Goal: Task Accomplishment & Management: Manage account settings

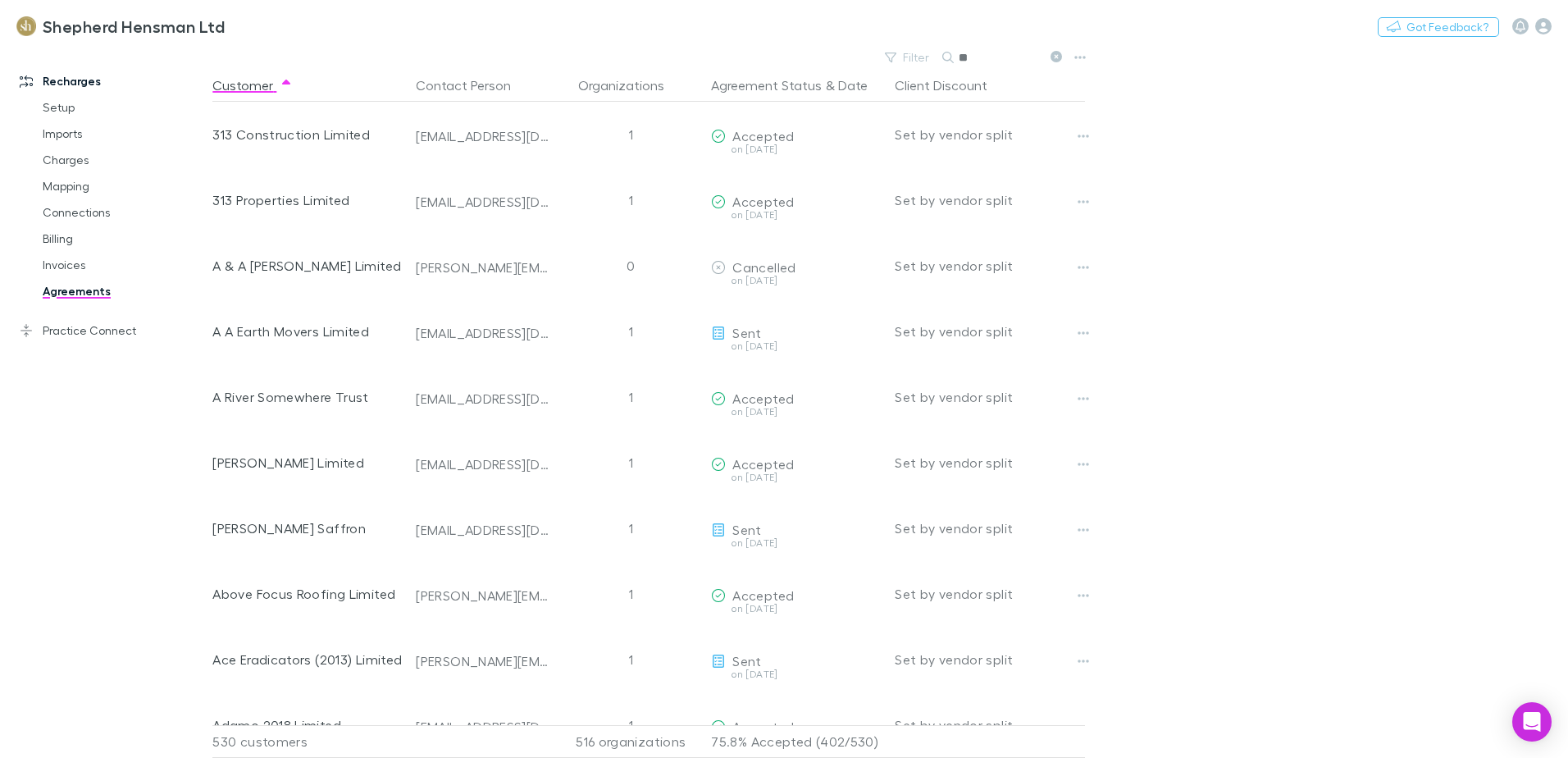
type input "*"
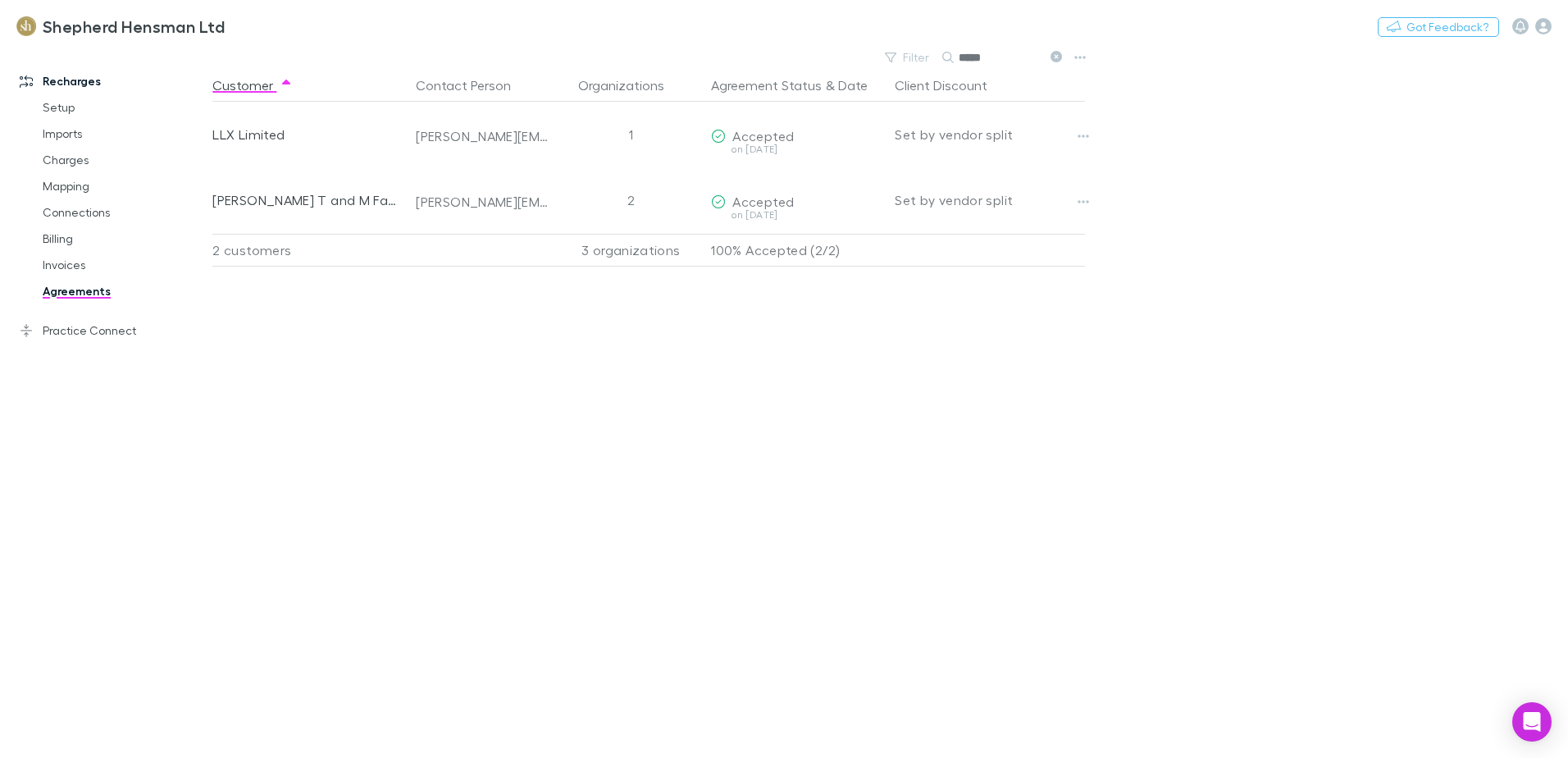
type input "*****"
click at [69, 261] on link "Invoices" at bounding box center [124, 265] width 196 height 26
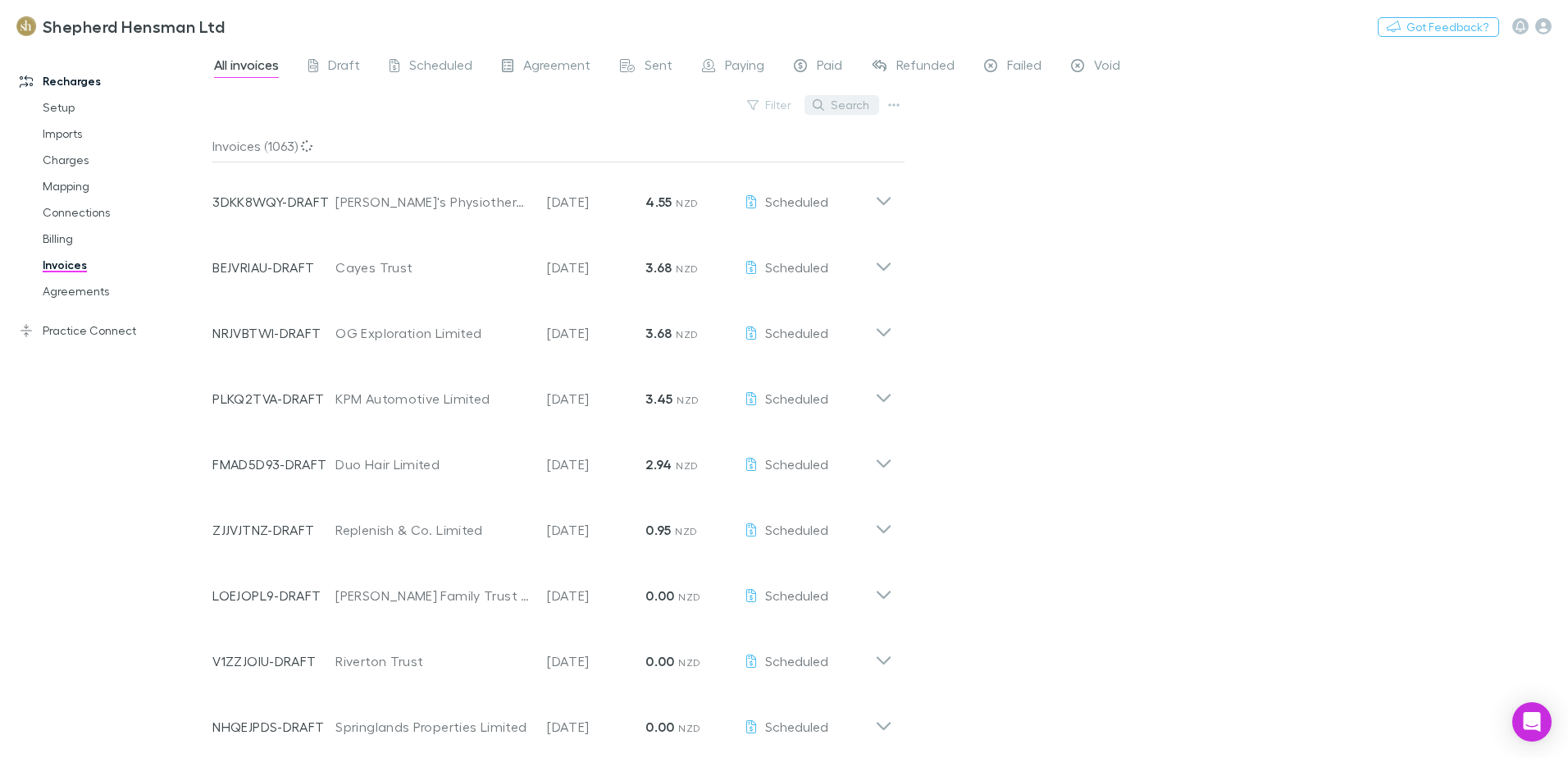
click at [844, 97] on button "Search" at bounding box center [841, 105] width 75 height 20
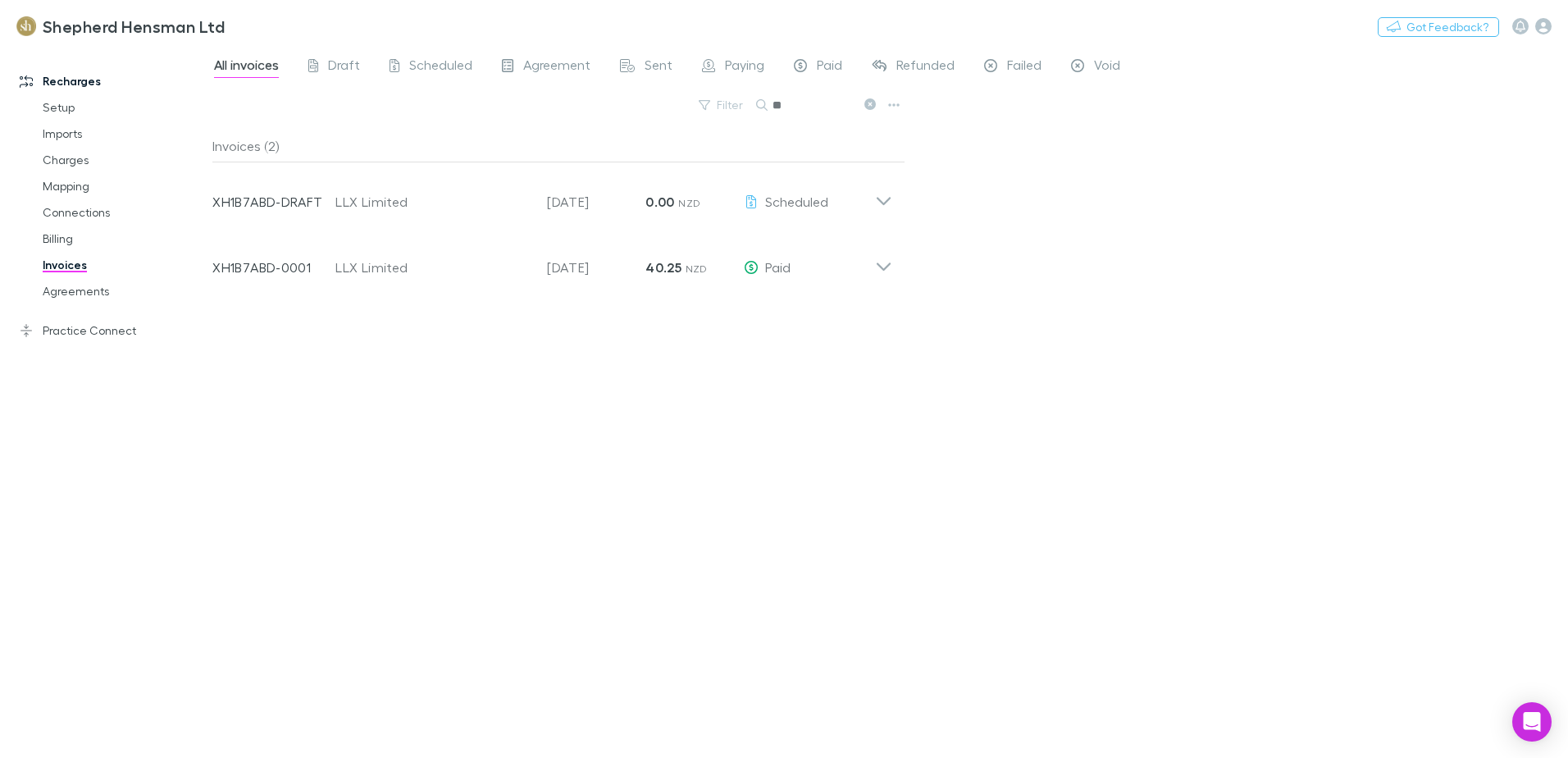
type input "*"
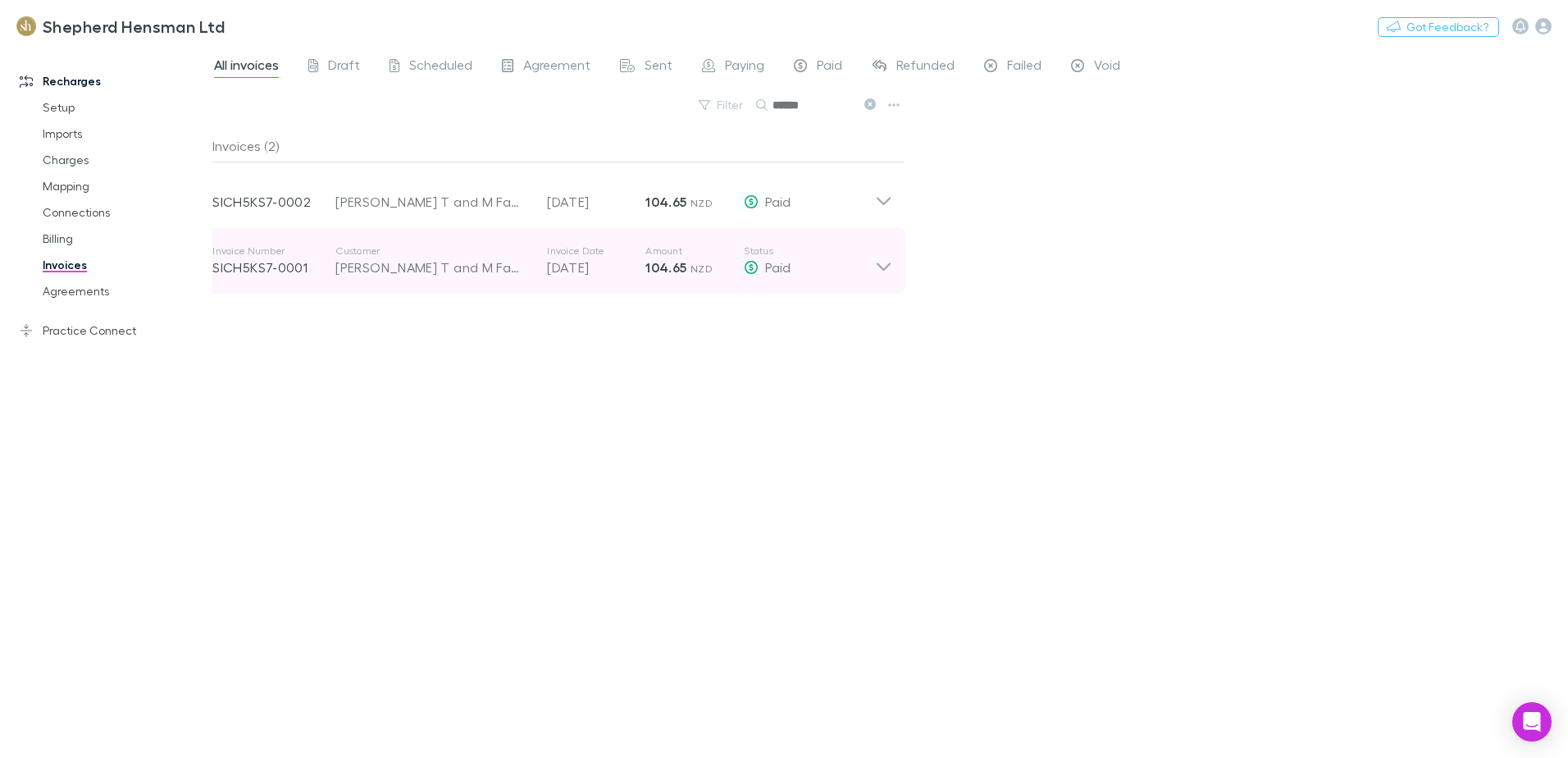
type input "******"
click at [875, 274] on icon at bounding box center [883, 261] width 17 height 33
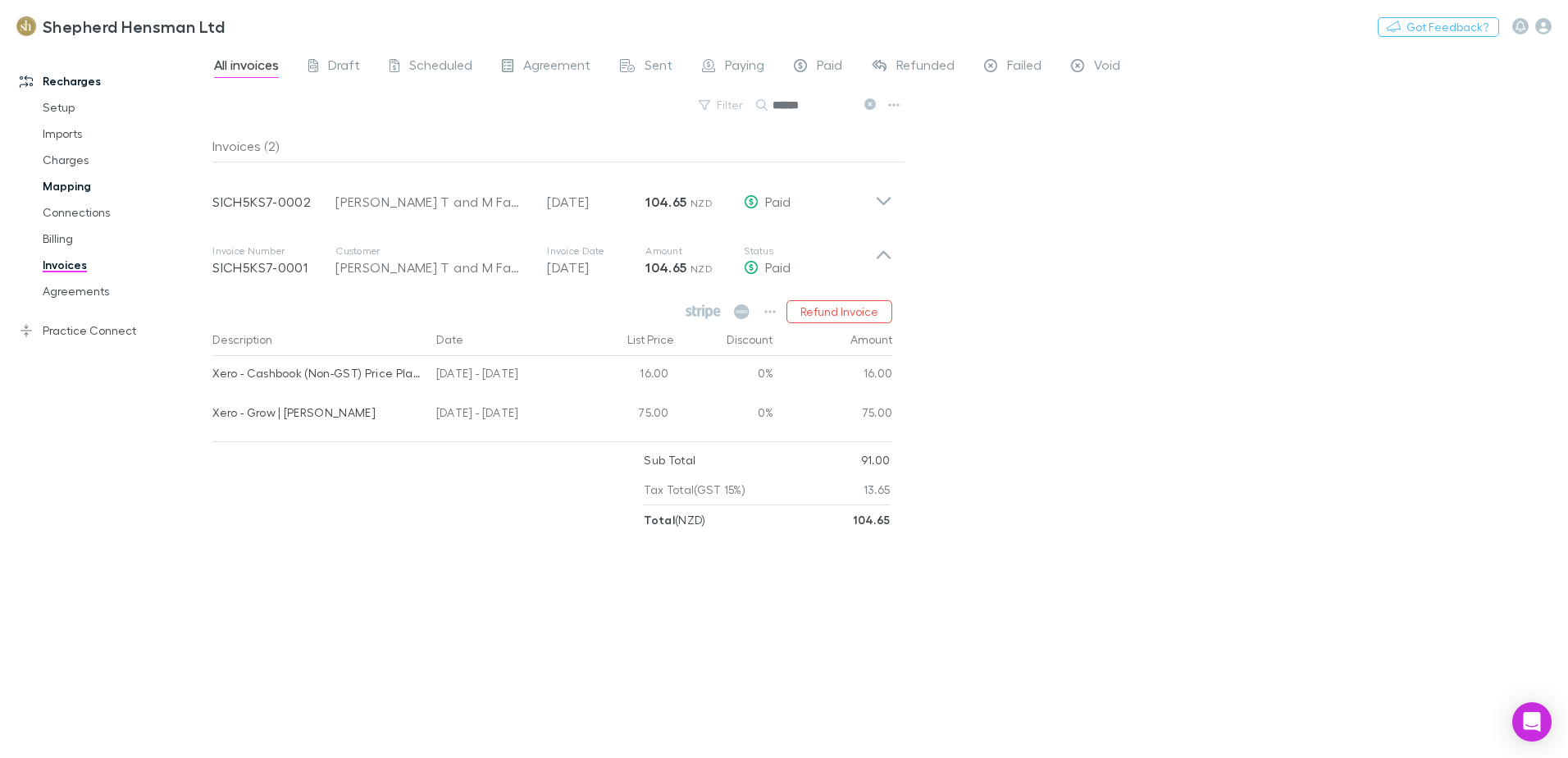
click at [80, 186] on link "Mapping" at bounding box center [124, 186] width 196 height 26
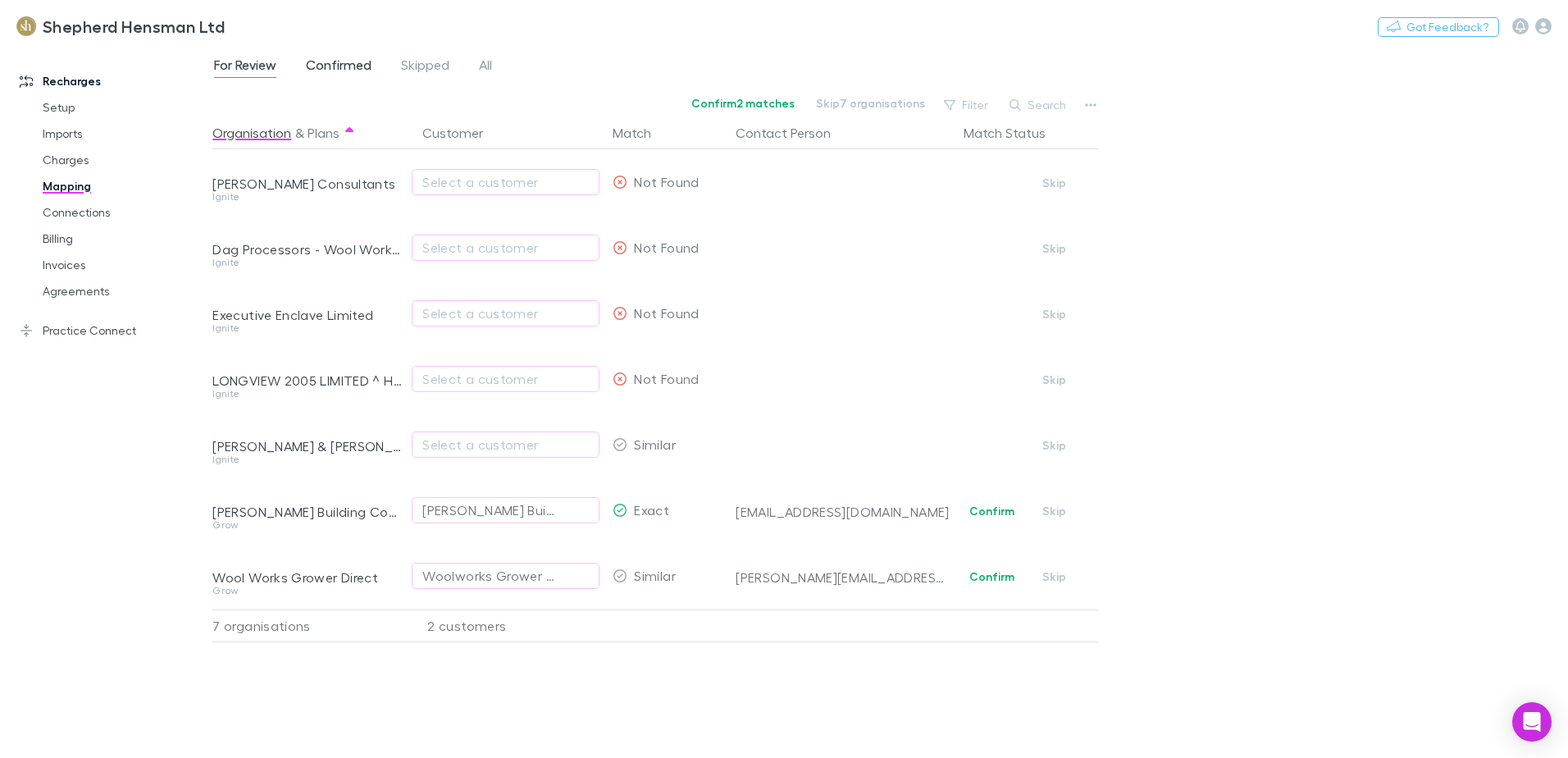
click at [342, 66] on span "Confirmed" at bounding box center [338, 67] width 66 height 21
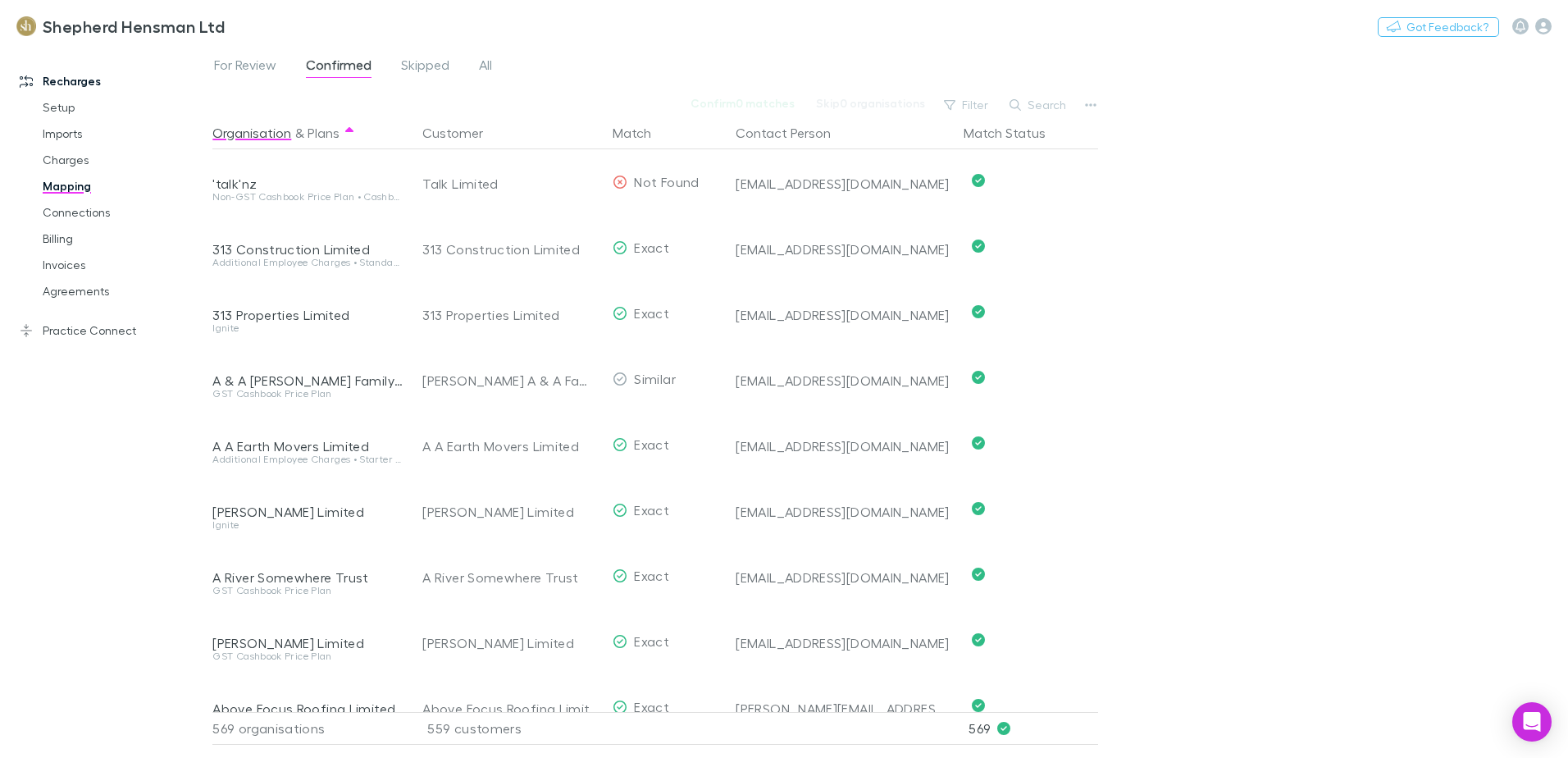
click at [346, 62] on span "Confirmed" at bounding box center [338, 67] width 66 height 21
click at [1048, 110] on button "Search" at bounding box center [1038, 105] width 75 height 20
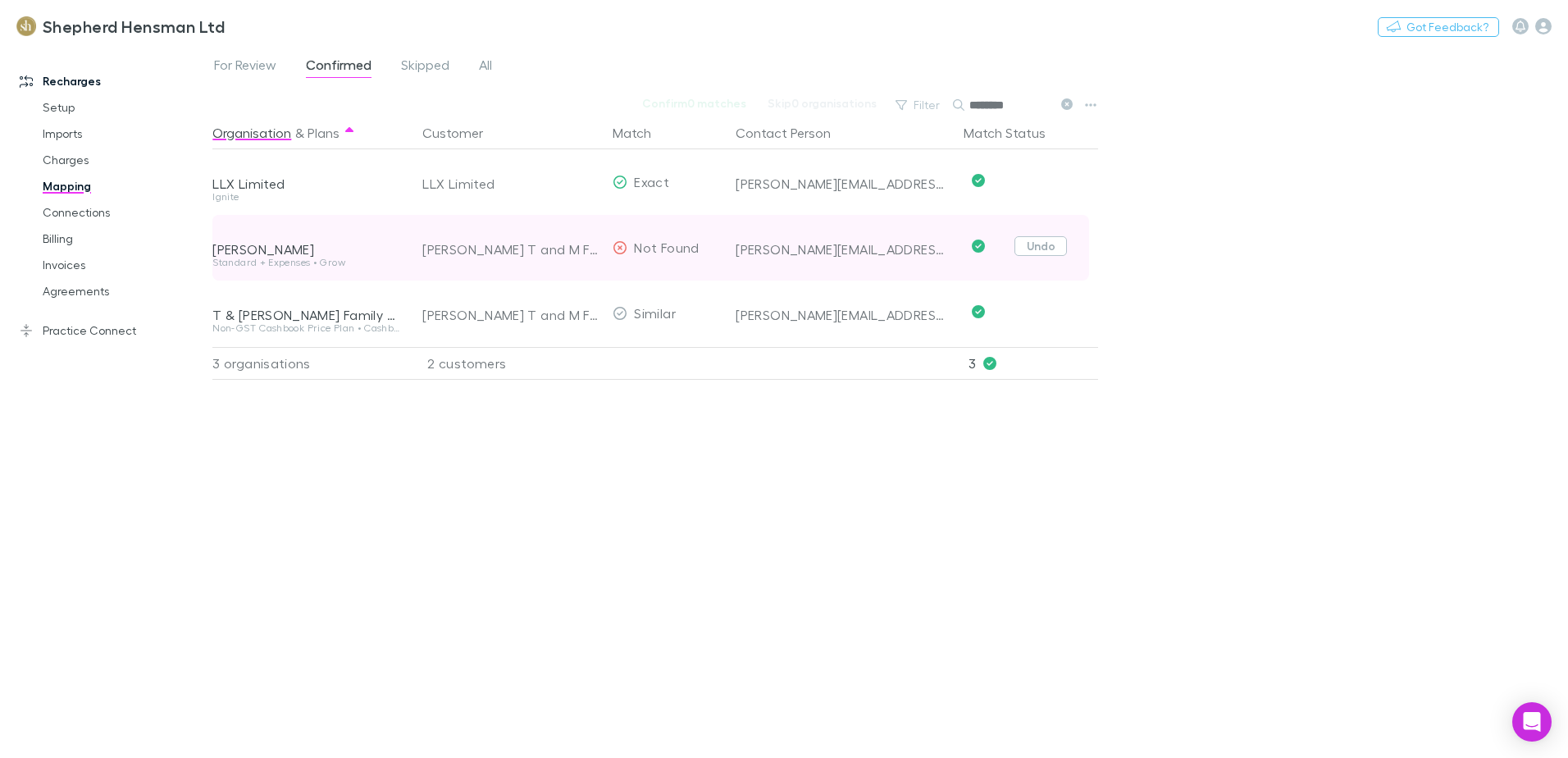
type input "********"
click at [1039, 250] on button "Undo" at bounding box center [1040, 247] width 53 height 20
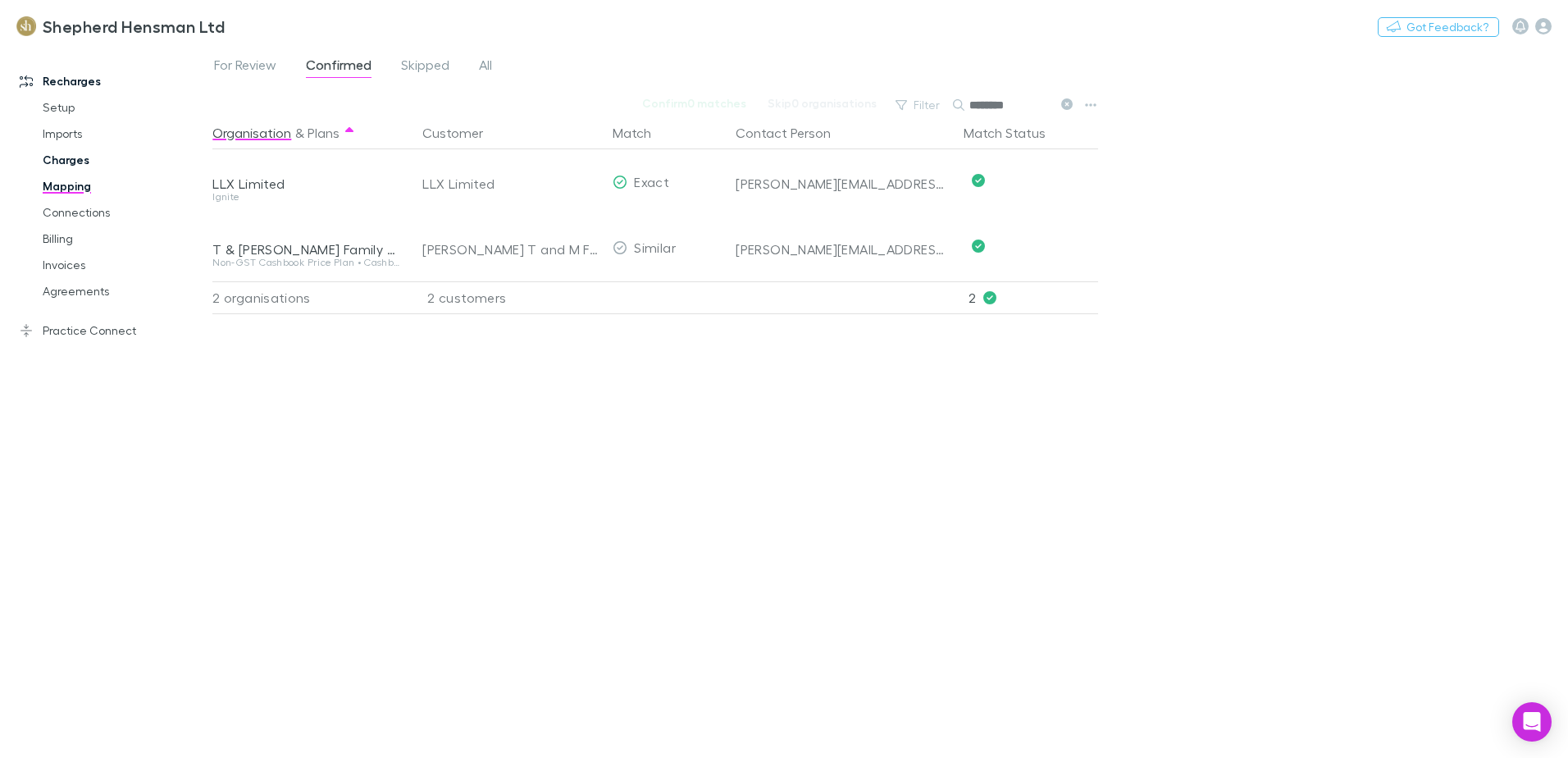
click at [71, 155] on link "Charges" at bounding box center [124, 160] width 196 height 26
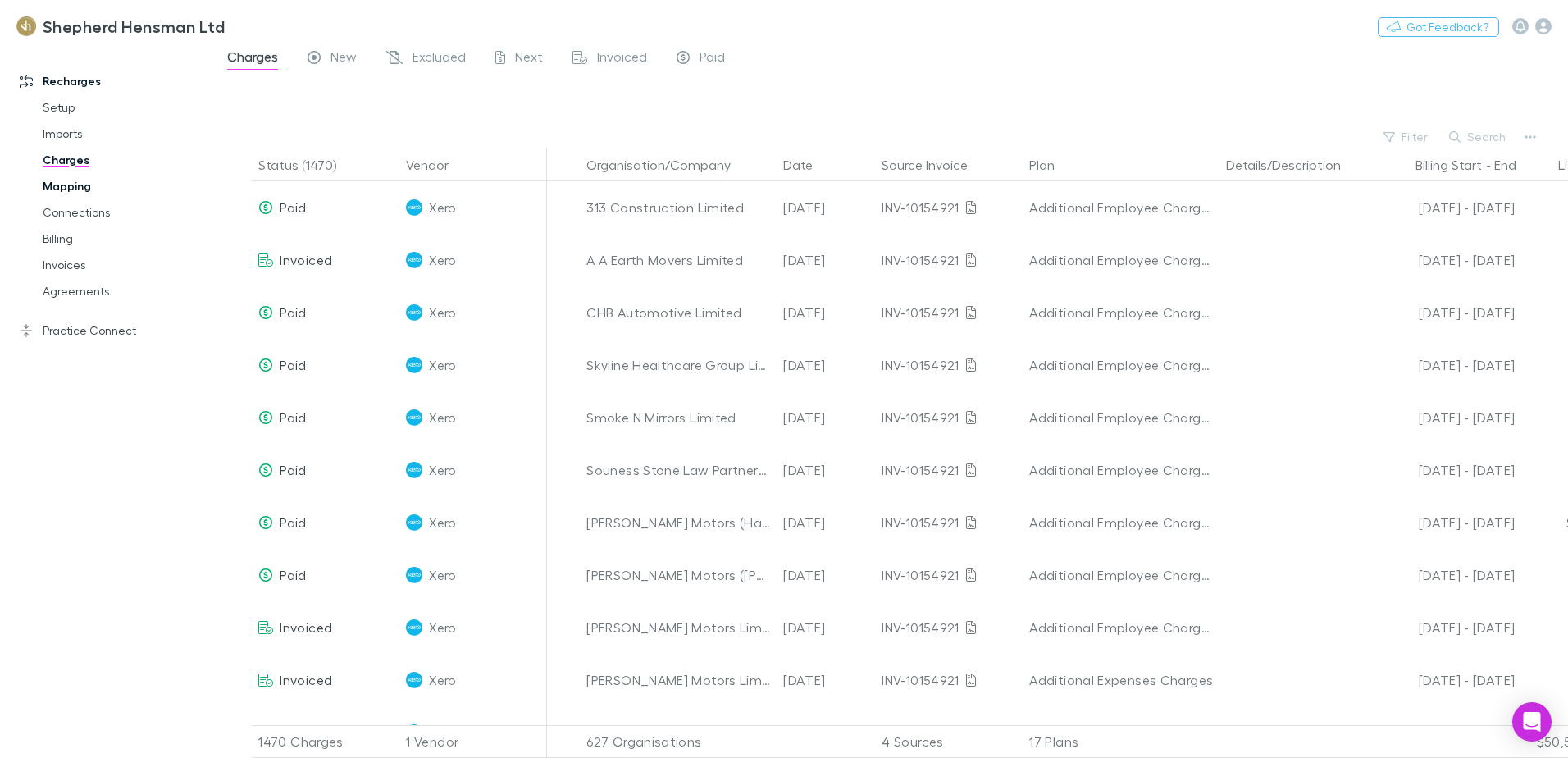
click at [64, 187] on link "Mapping" at bounding box center [124, 186] width 196 height 26
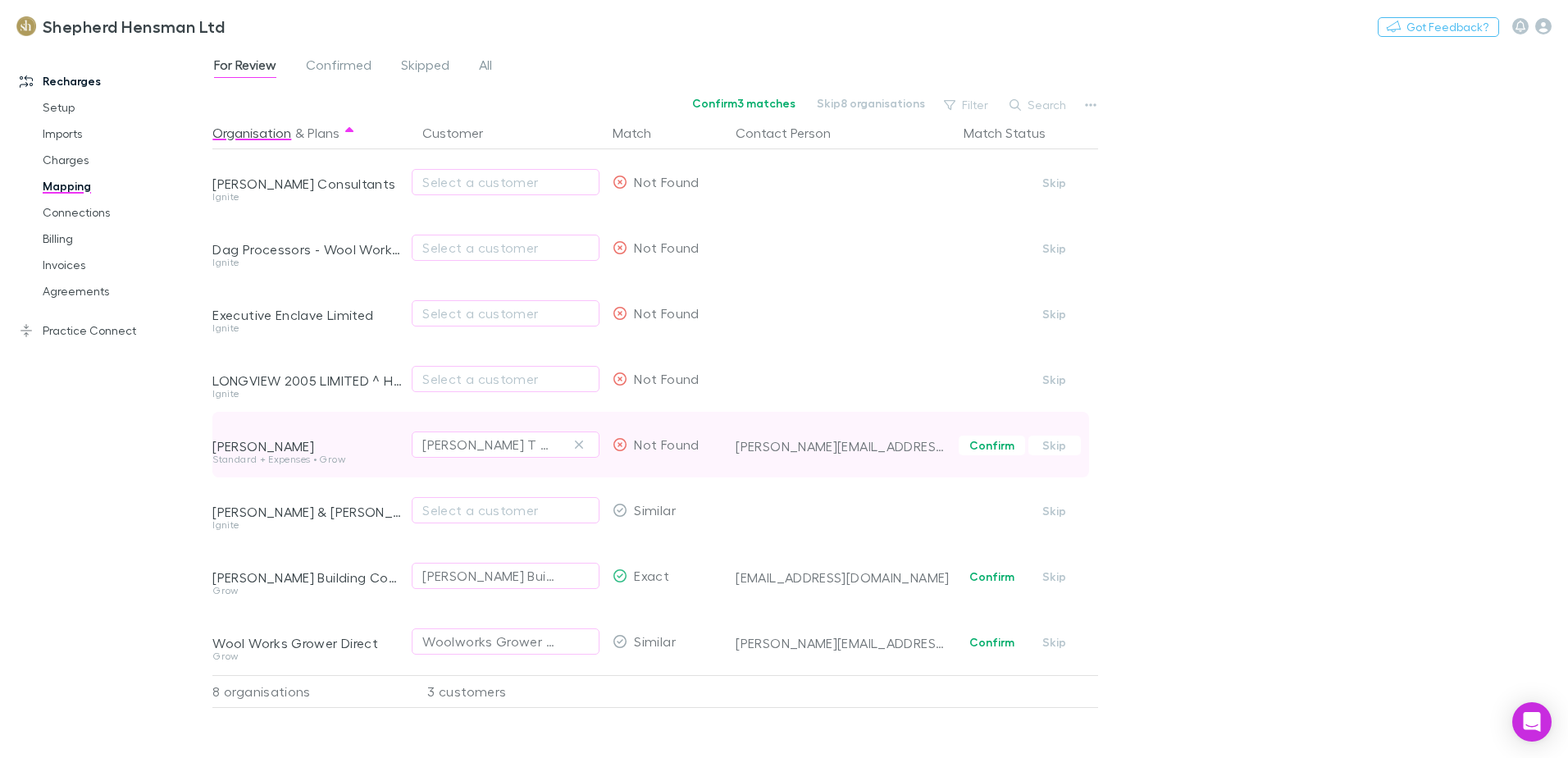
click at [448, 429] on div "[PERSON_NAME] T and M Family Trust" at bounding box center [505, 444] width 188 height 66
click at [448, 439] on div "[PERSON_NAME] T and M Family Trust" at bounding box center [489, 444] width 134 height 20
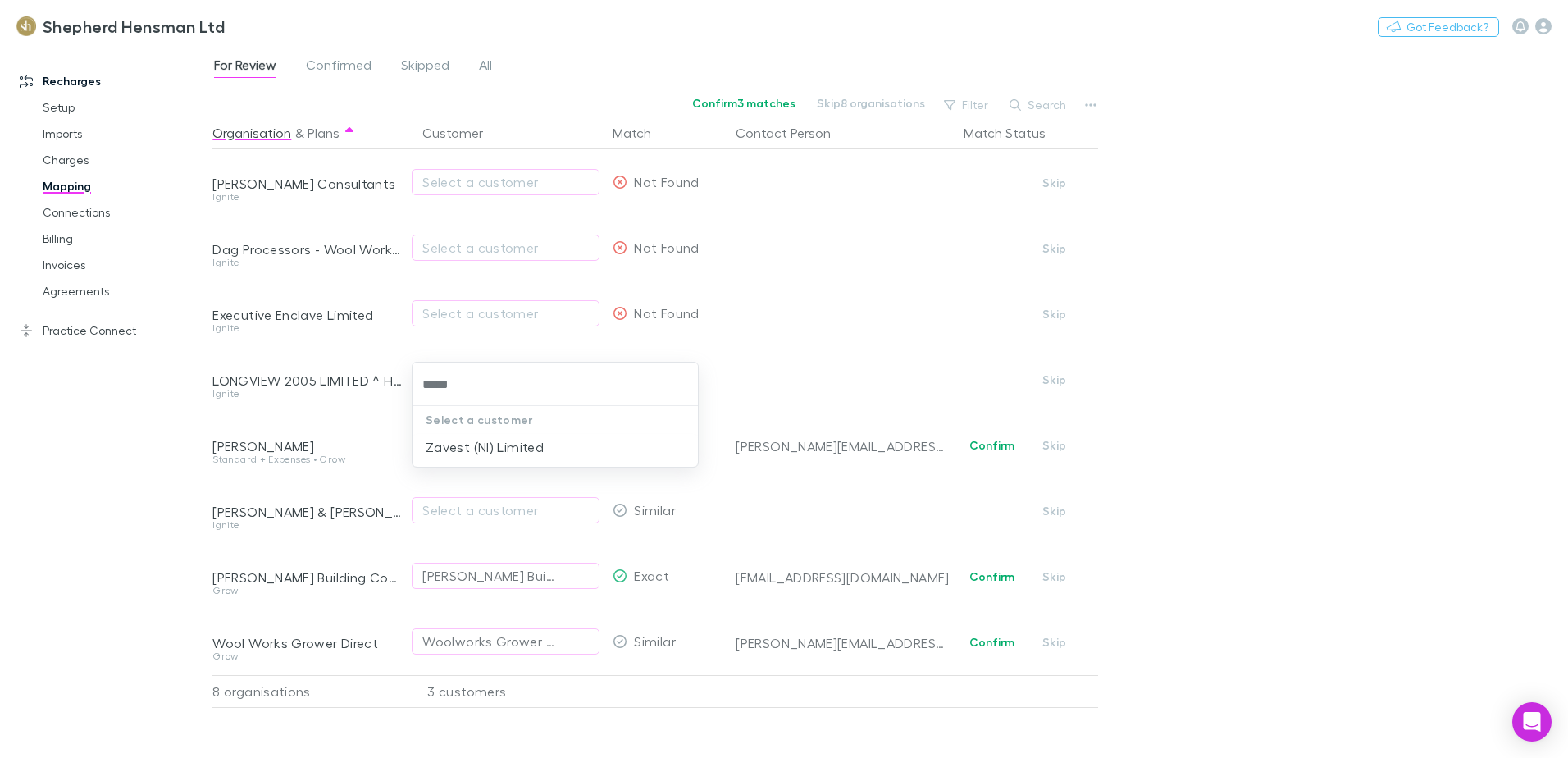
type input "******"
click at [457, 452] on li "Zavest (NI) Limited" at bounding box center [555, 447] width 285 height 26
click at [59, 238] on link "Billing" at bounding box center [124, 239] width 196 height 26
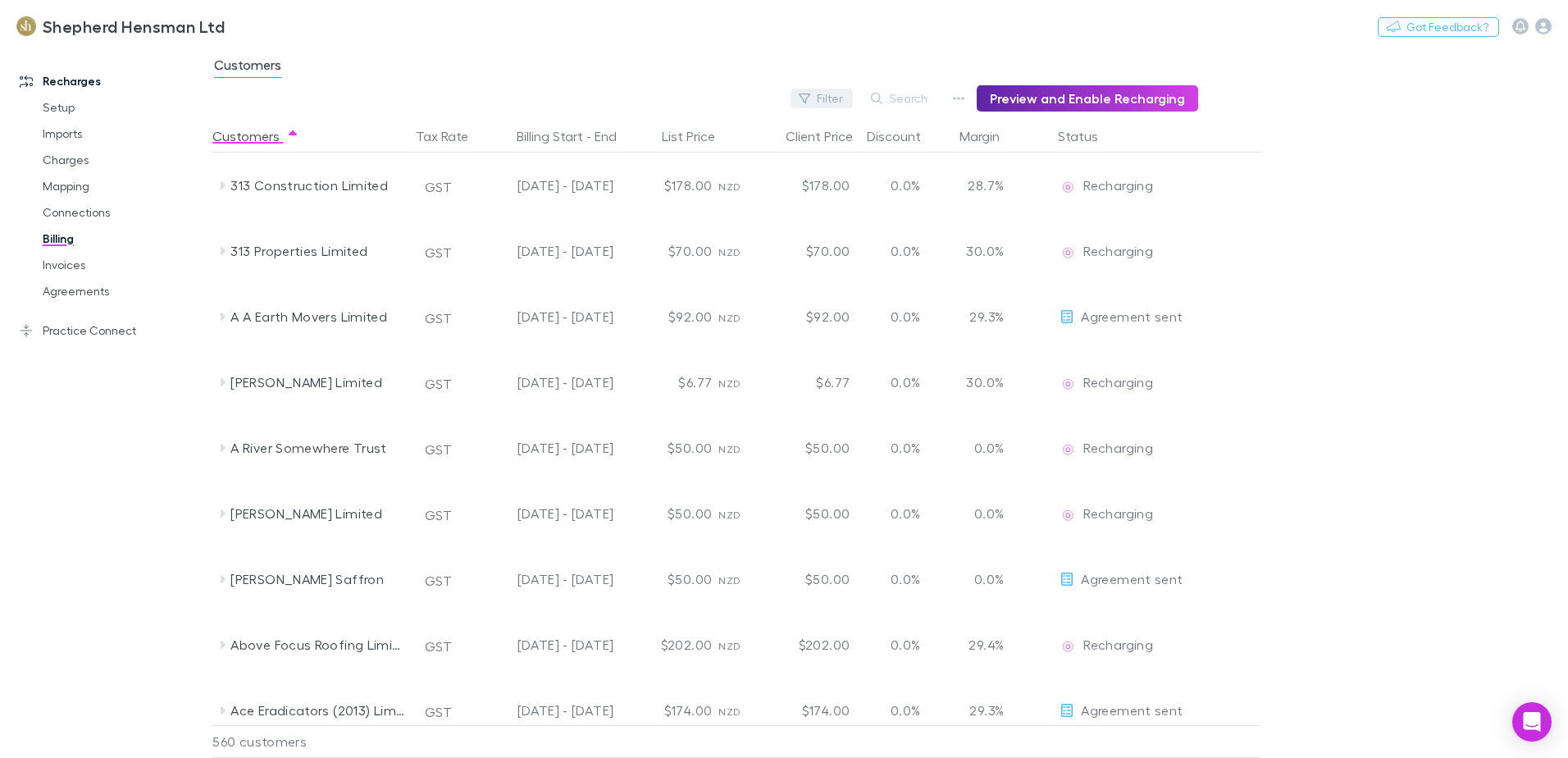
click at [832, 94] on button "Filter" at bounding box center [821, 99] width 62 height 20
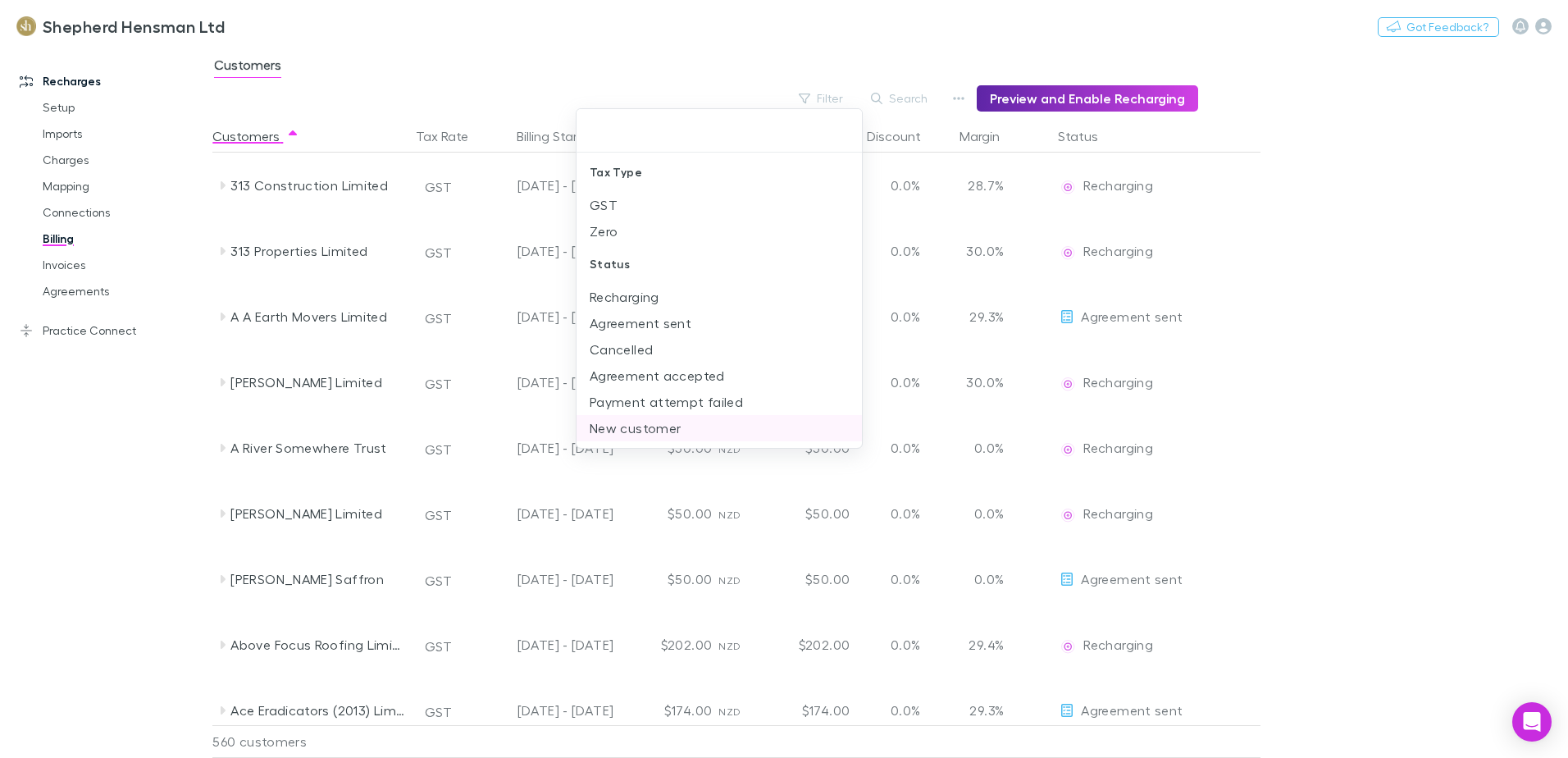
click at [669, 422] on li "New customer" at bounding box center [720, 428] width 285 height 26
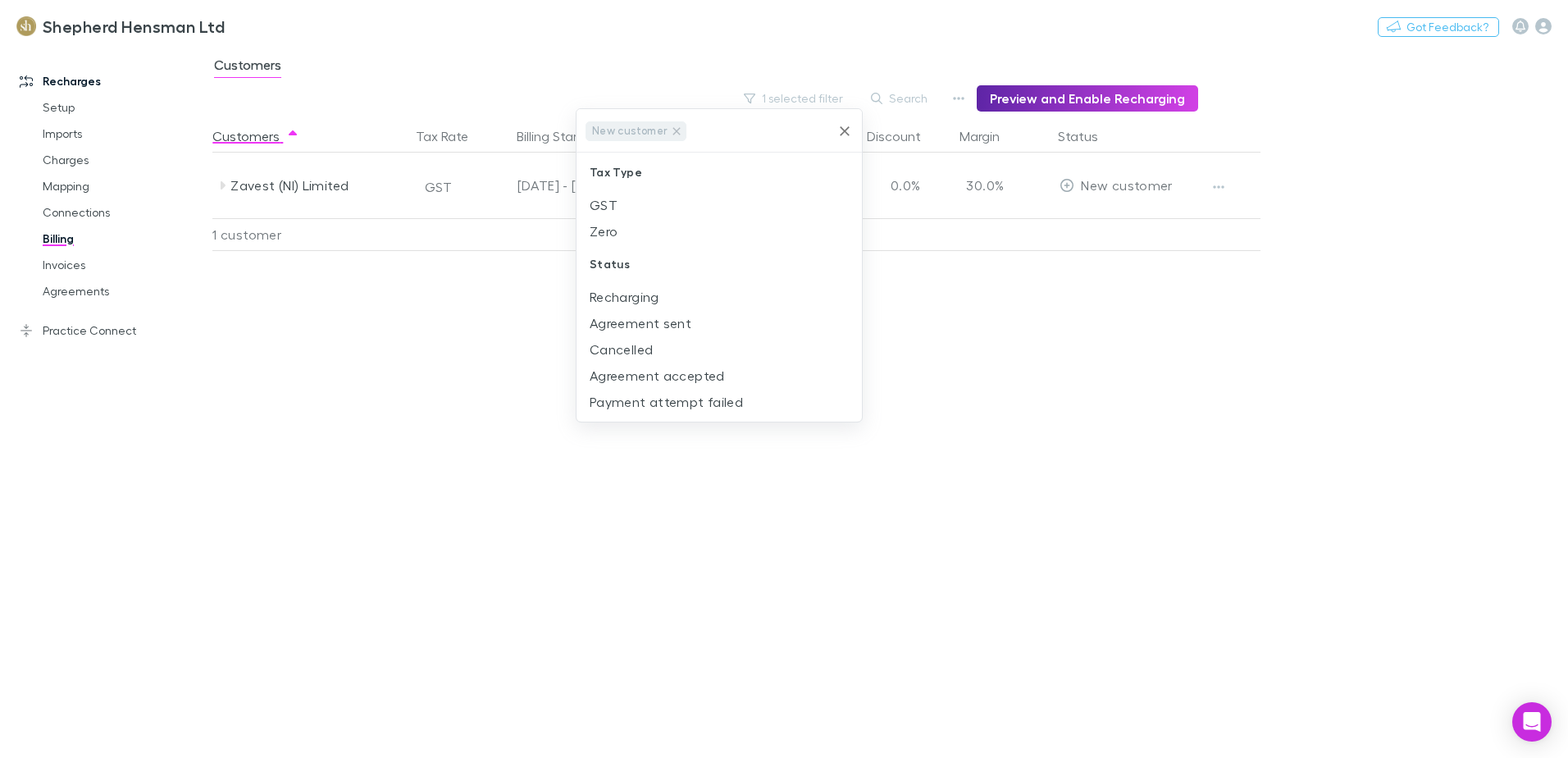
click at [840, 131] on icon "Clear" at bounding box center [844, 131] width 16 height 16
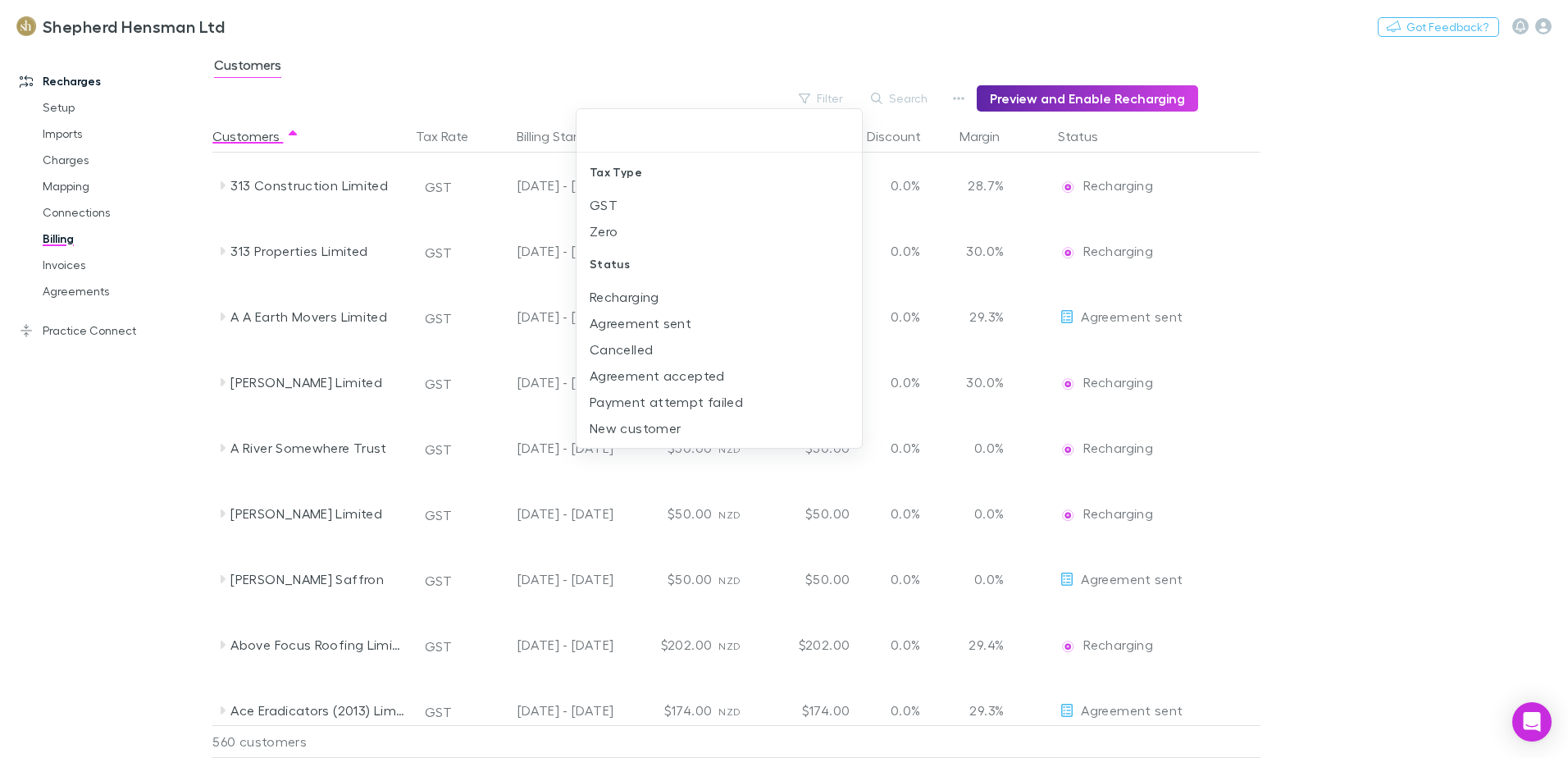
click at [841, 101] on div at bounding box center [784, 379] width 1568 height 758
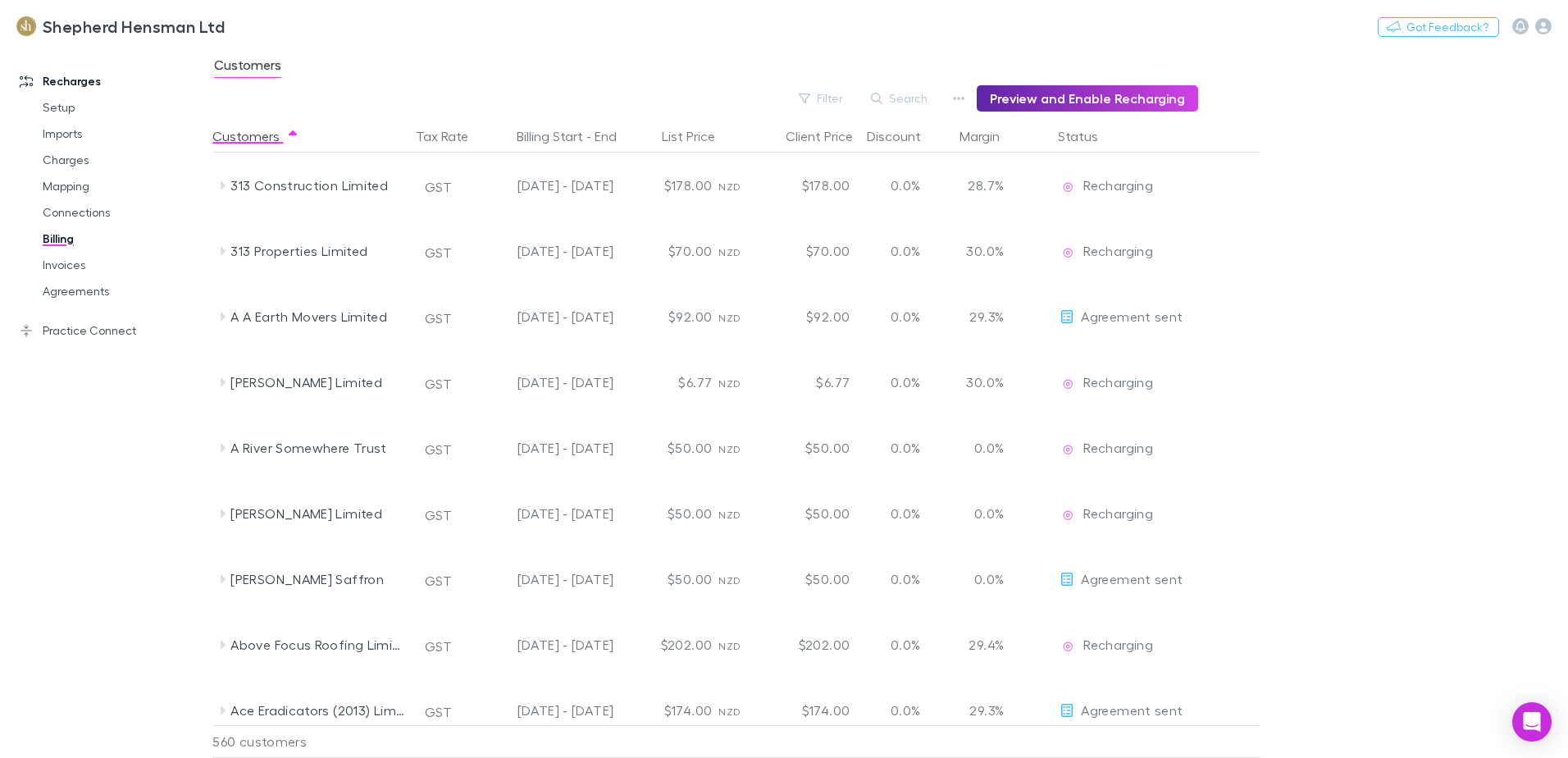
click at [841, 101] on button "Filter" at bounding box center [821, 99] width 62 height 20
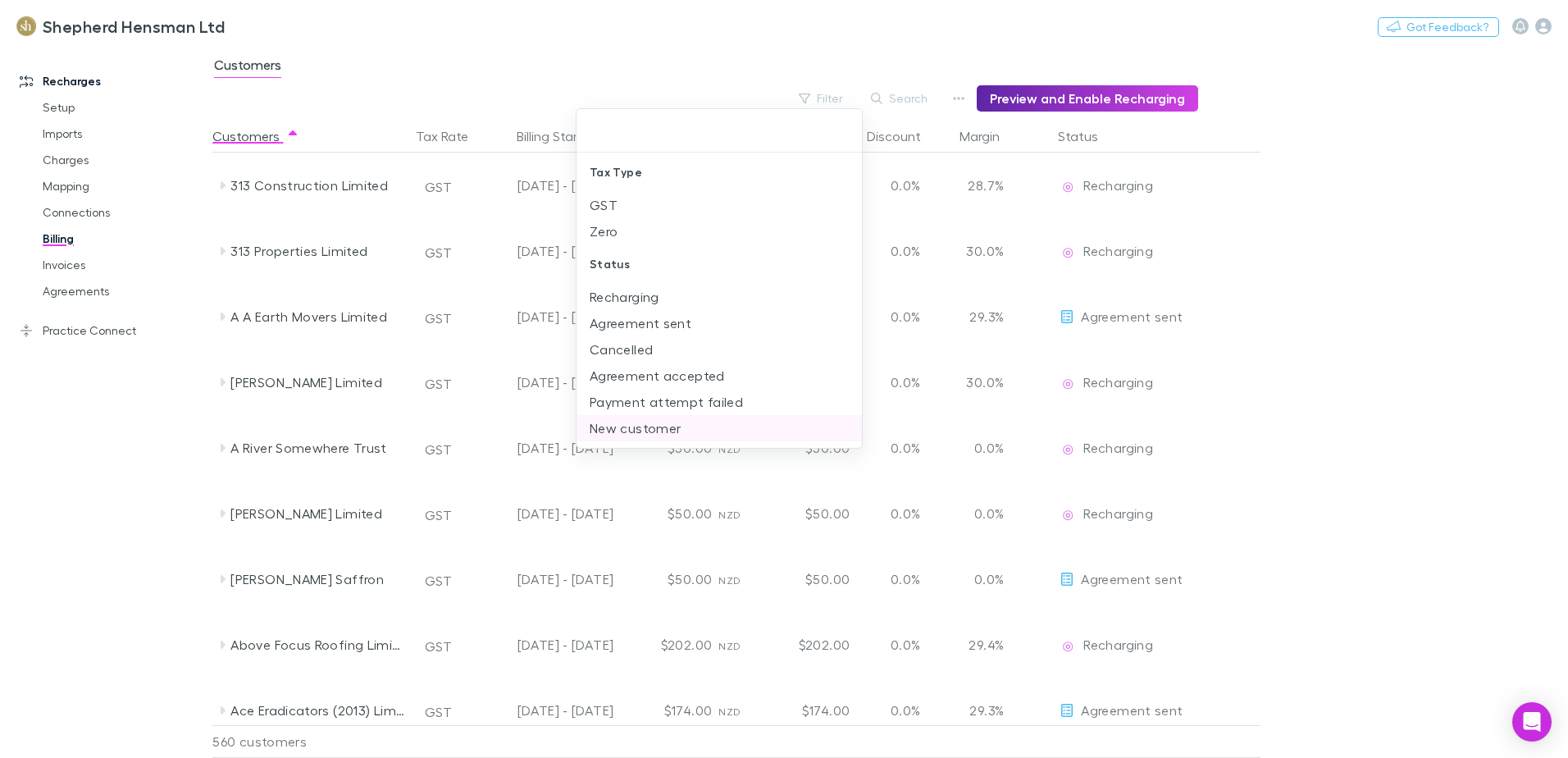
click at [647, 423] on li "New customer" at bounding box center [720, 428] width 285 height 26
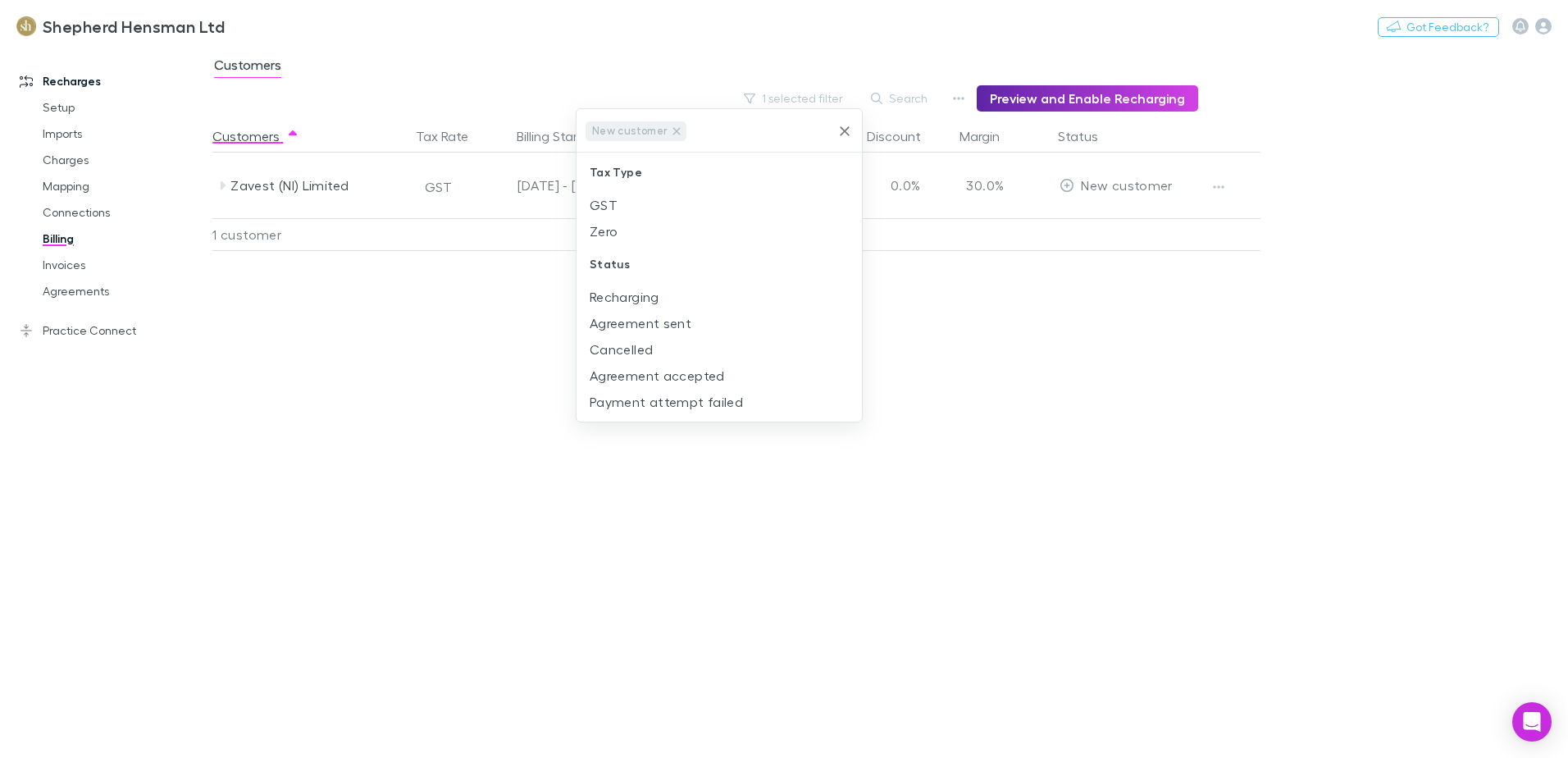
click at [1083, 357] on div at bounding box center [784, 379] width 1568 height 758
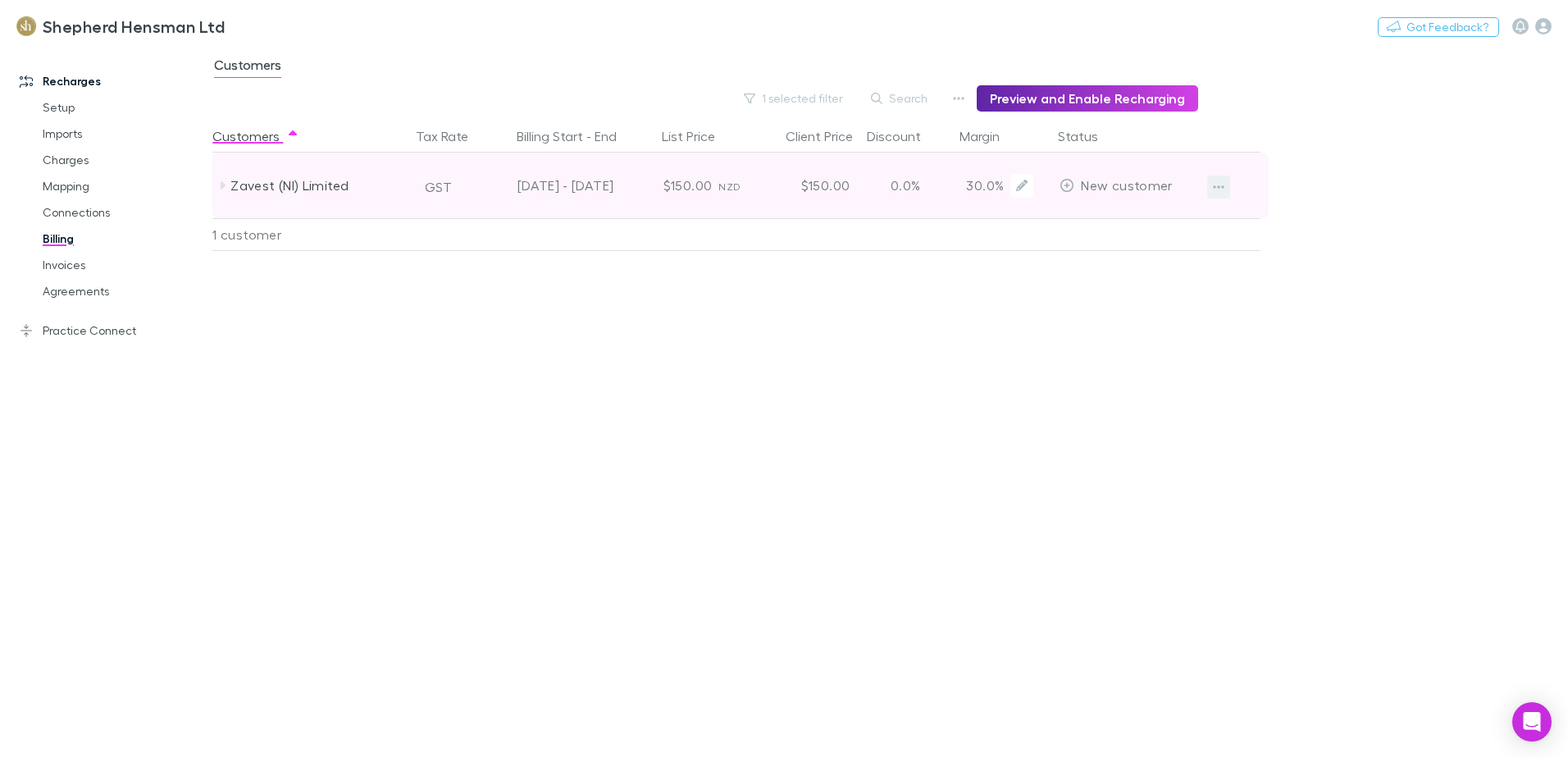
click at [1211, 190] on button "button" at bounding box center [1218, 187] width 23 height 23
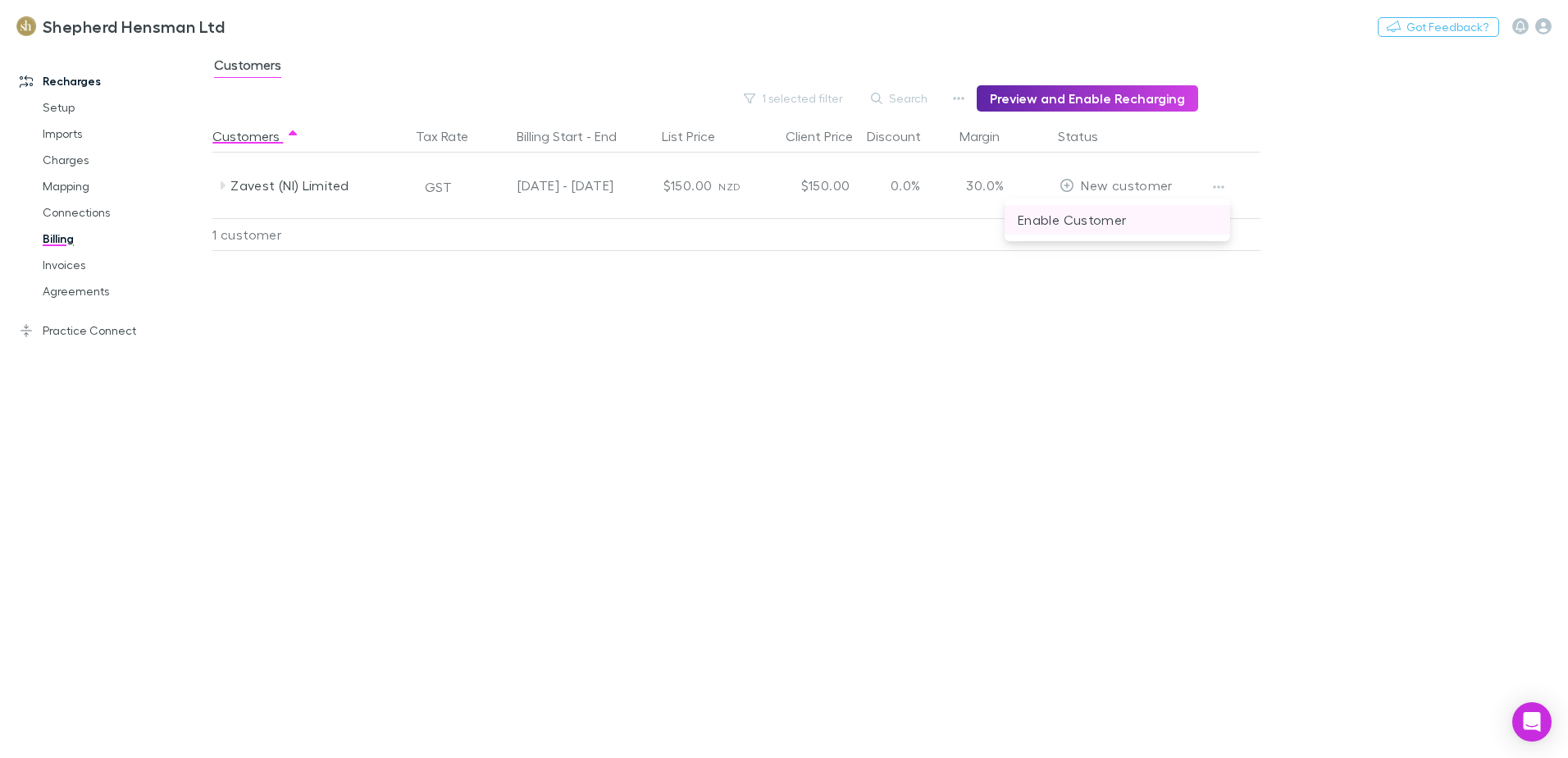
click at [1100, 226] on p "Enable Customer" at bounding box center [1118, 220] width 200 height 20
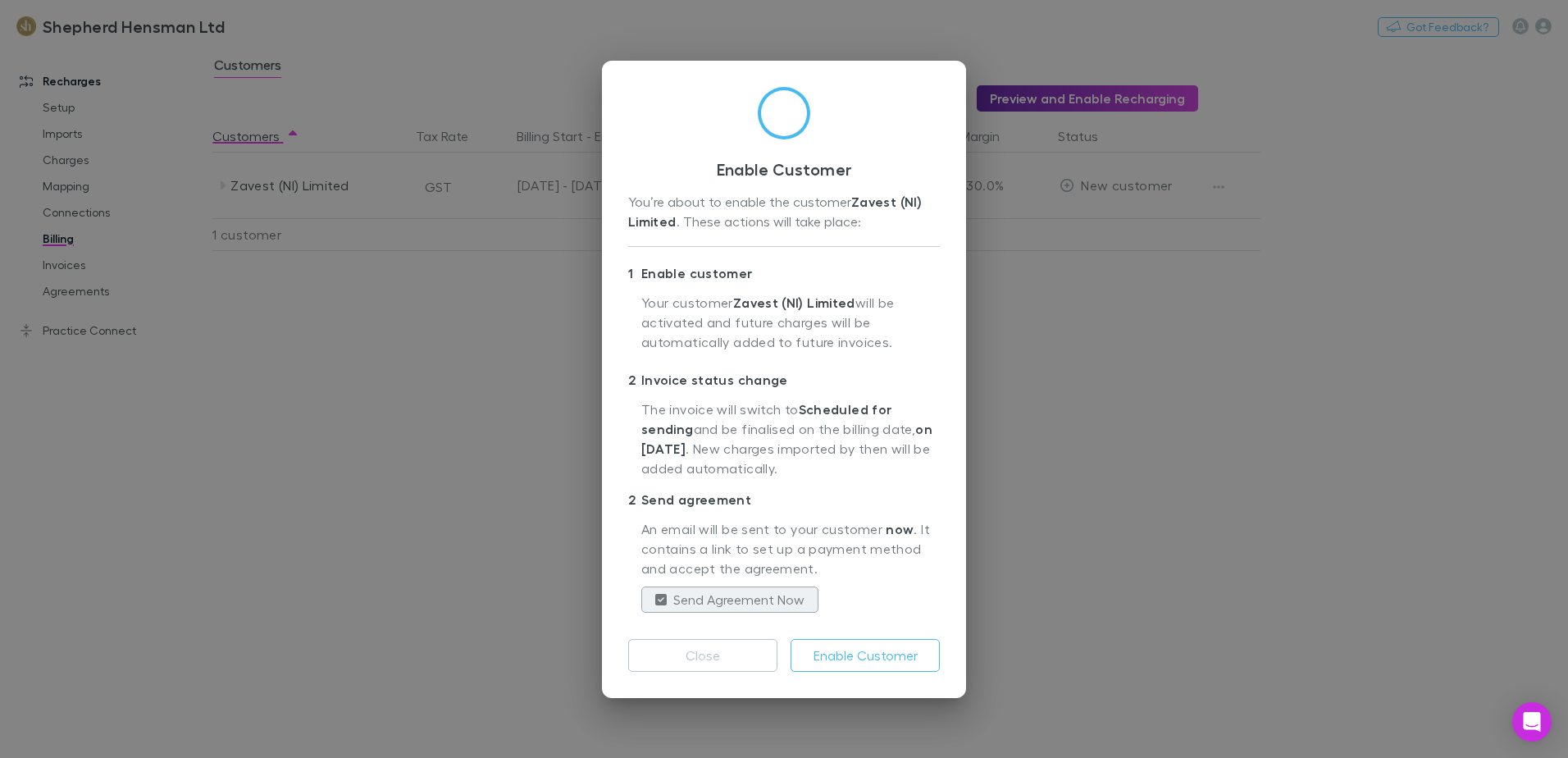
click at [724, 600] on label "Send Agreement Now" at bounding box center [739, 600] width 131 height 20
click at [862, 660] on button "Enable Customer" at bounding box center [865, 655] width 150 height 33
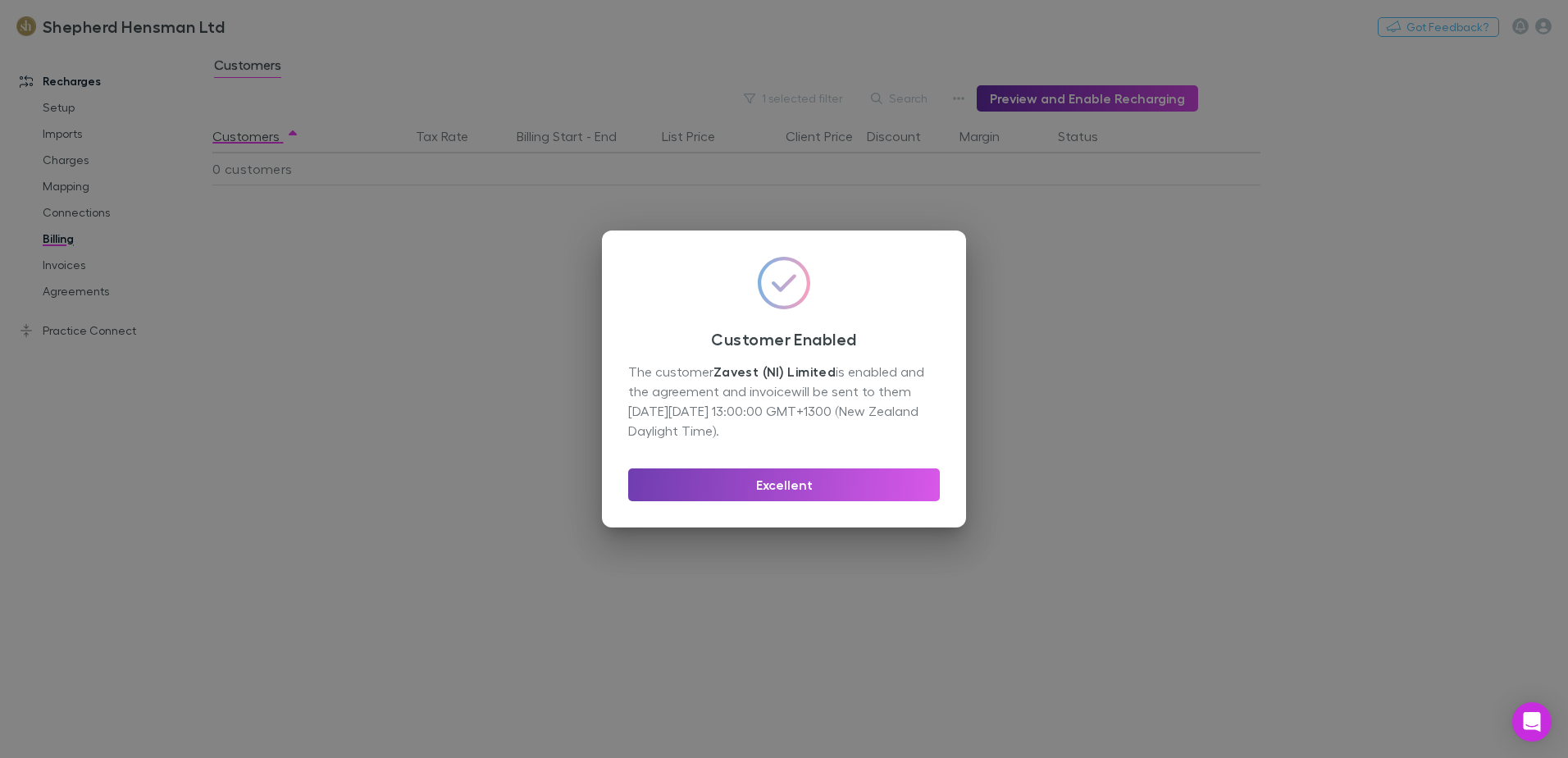
click at [812, 480] on button "Excellent" at bounding box center [784, 484] width 311 height 33
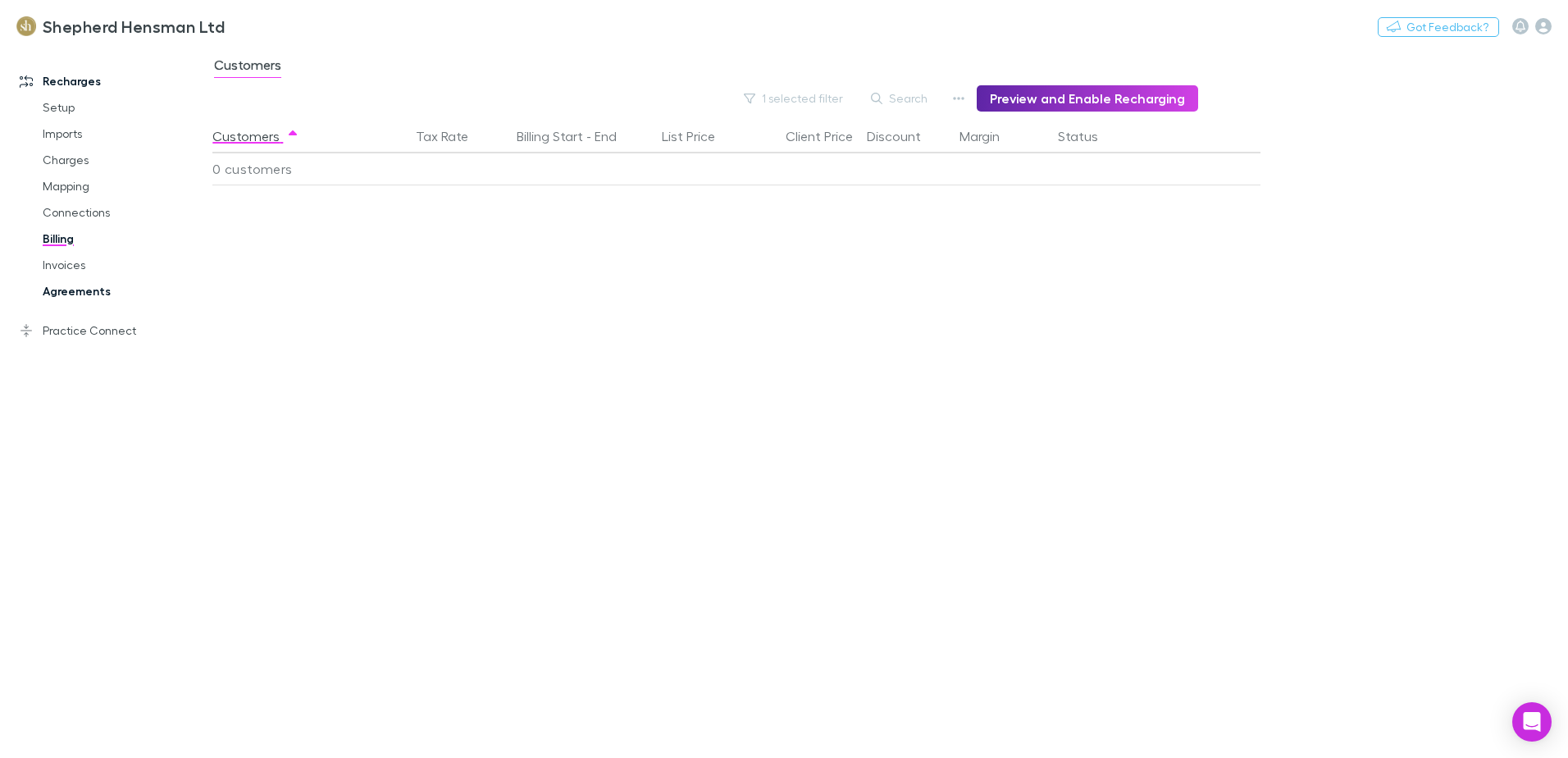
click at [69, 288] on link "Agreements" at bounding box center [124, 292] width 196 height 26
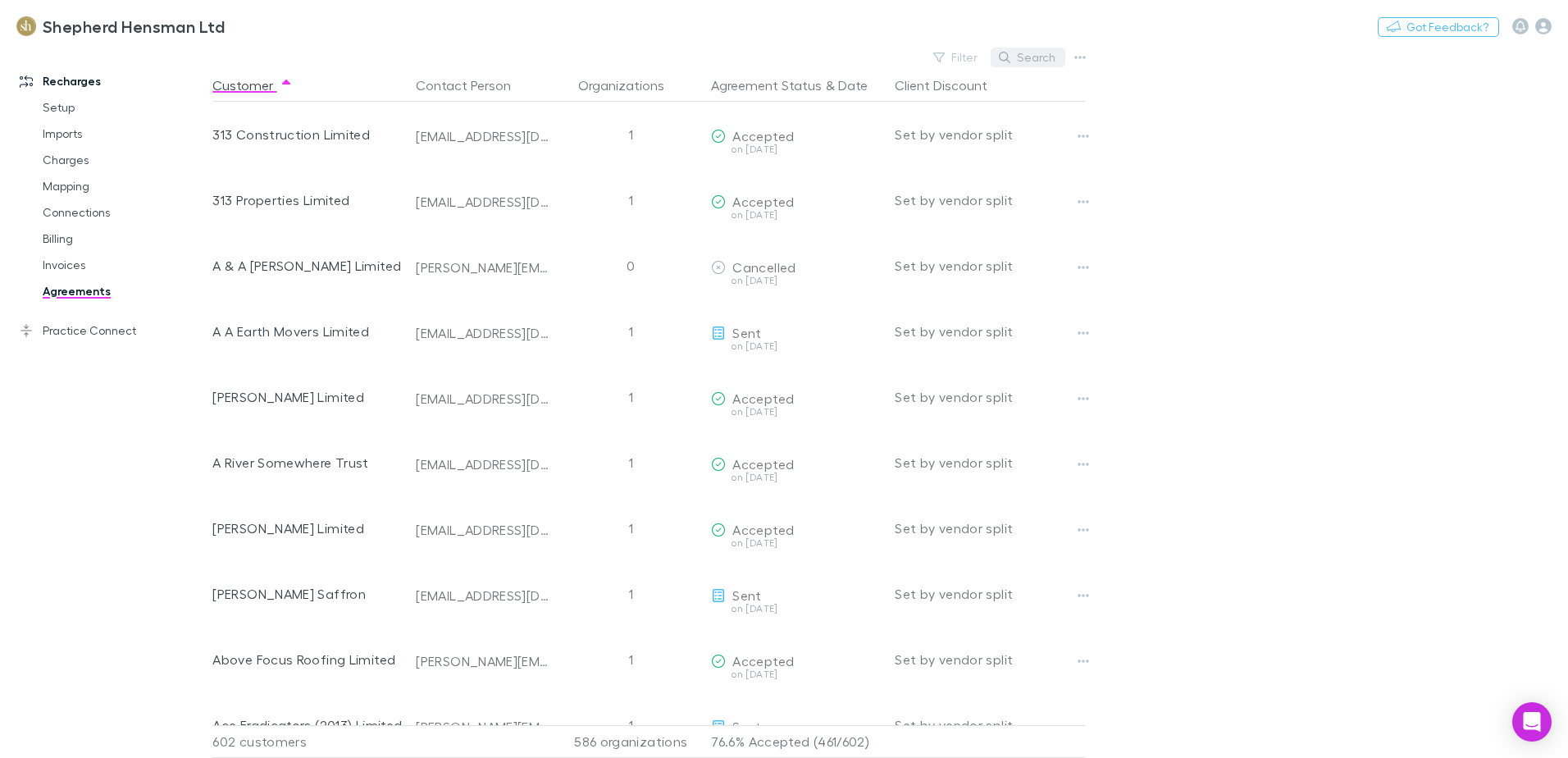
click at [1028, 57] on button "Search" at bounding box center [1027, 58] width 75 height 20
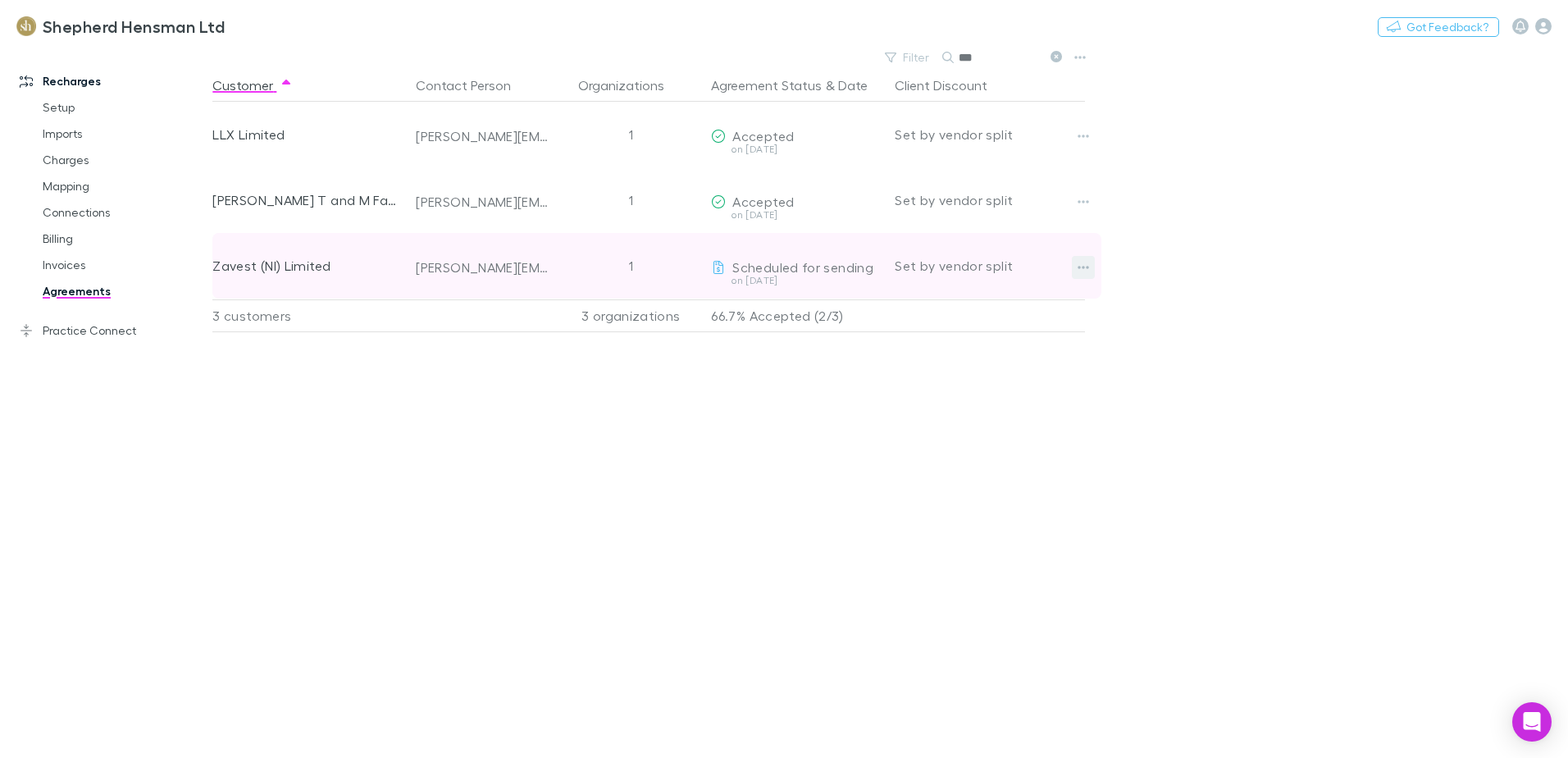
type input "***"
click at [1082, 273] on icon "button" at bounding box center [1084, 267] width 12 height 13
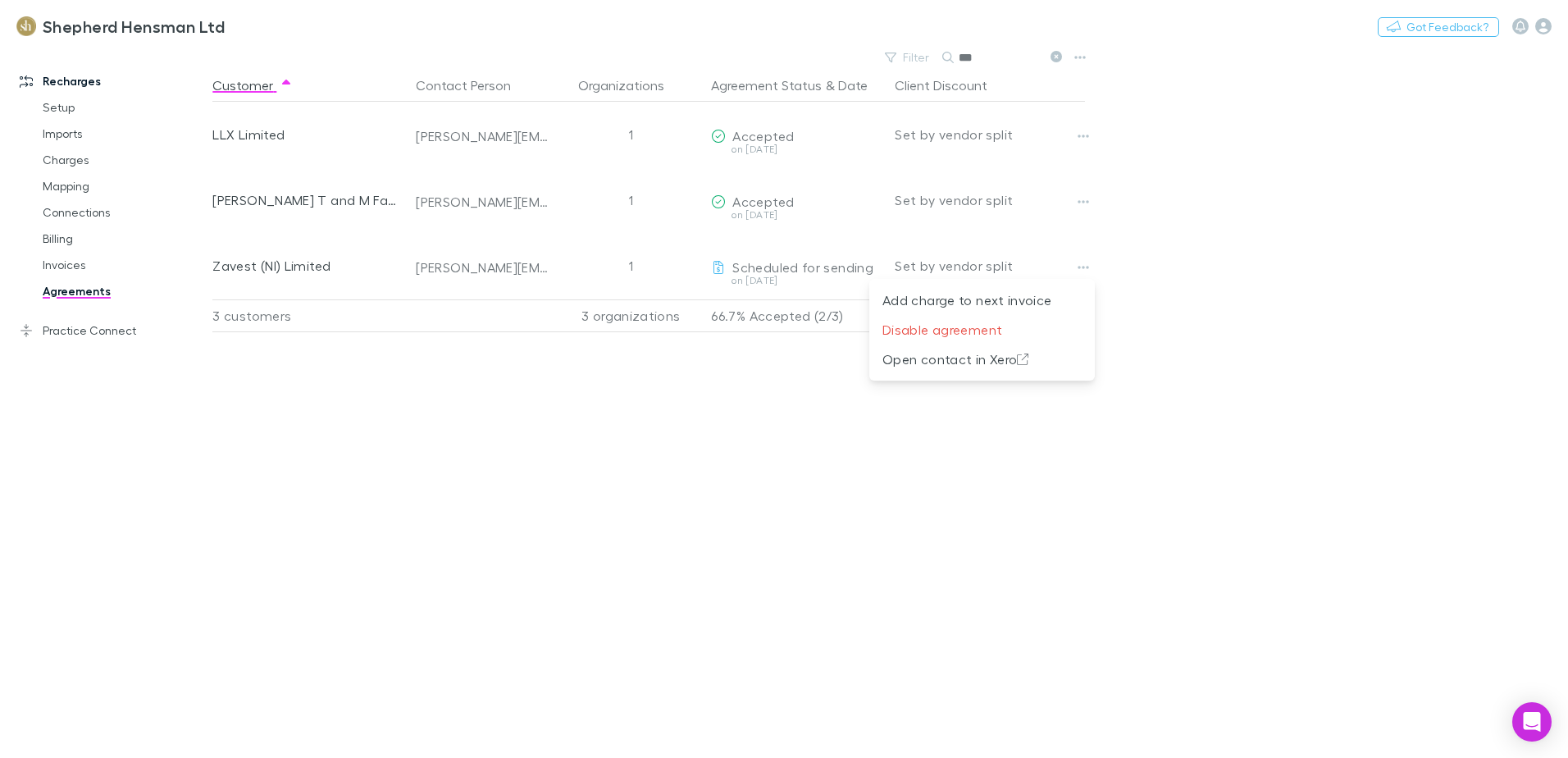
click at [1141, 359] on div at bounding box center [784, 379] width 1568 height 758
click at [57, 242] on link "Billing" at bounding box center [124, 239] width 196 height 26
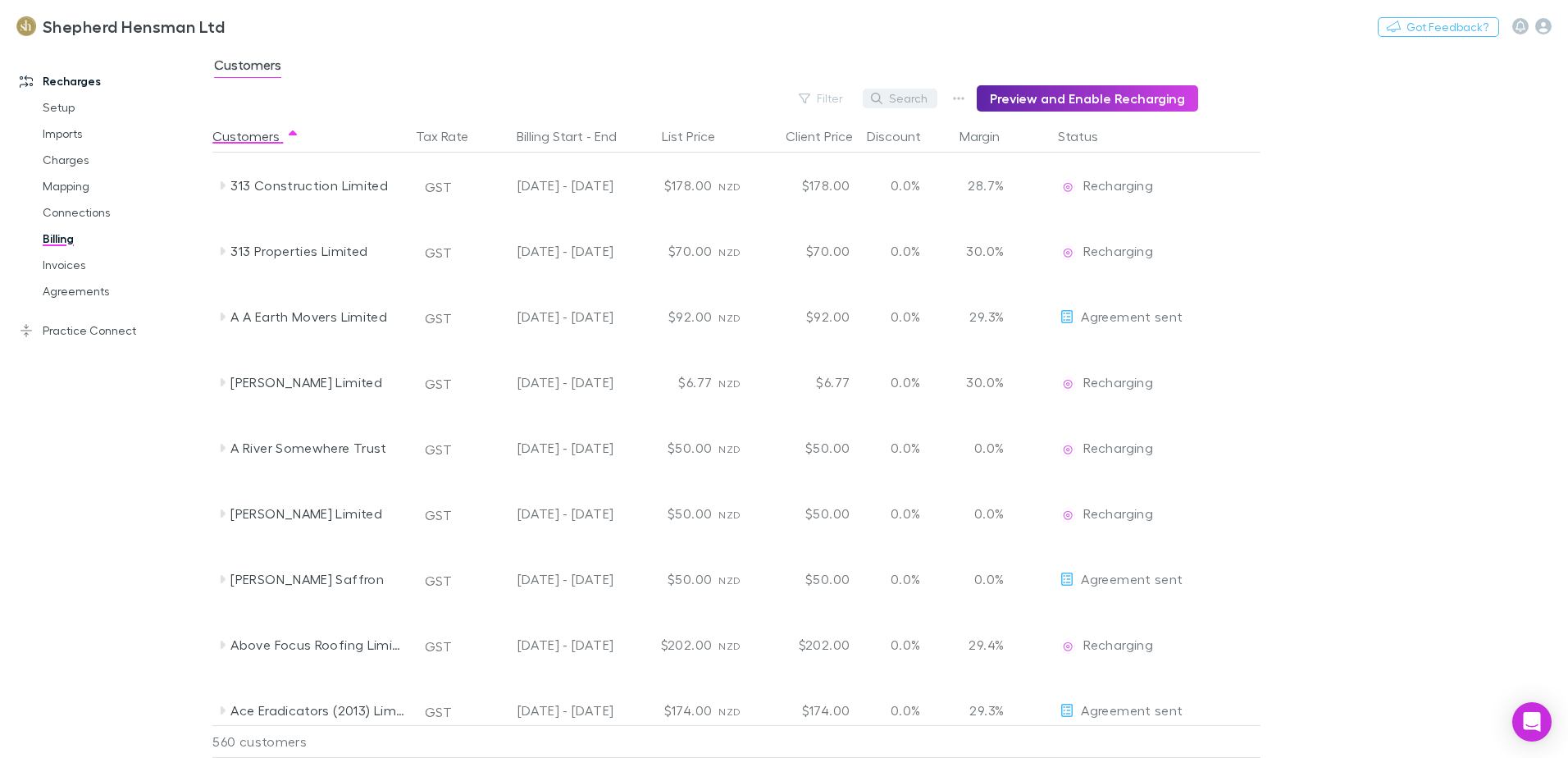
click at [923, 96] on button "Search" at bounding box center [899, 99] width 75 height 20
type input "*"
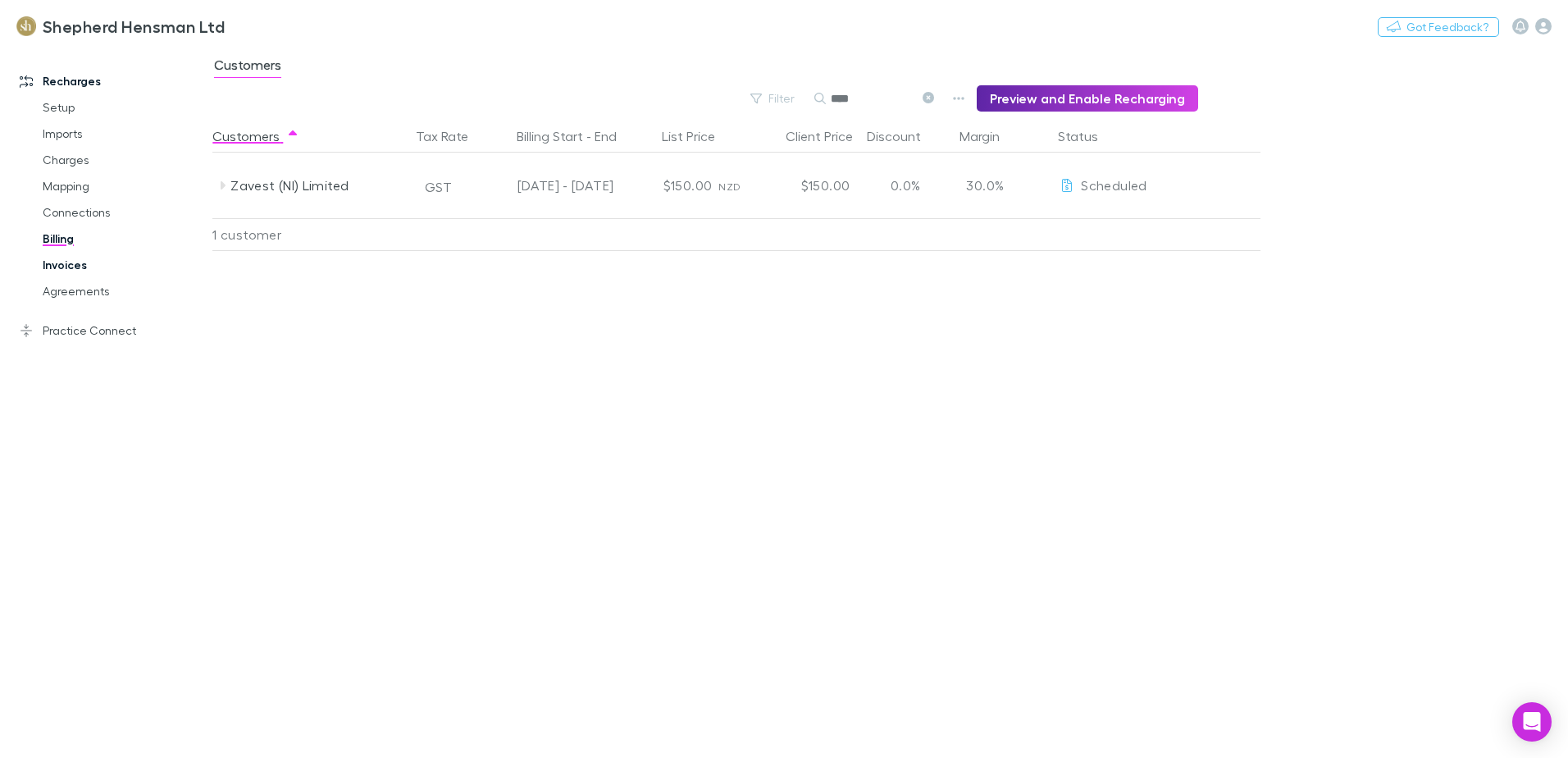
type input "****"
click at [71, 265] on link "Invoices" at bounding box center [124, 265] width 196 height 26
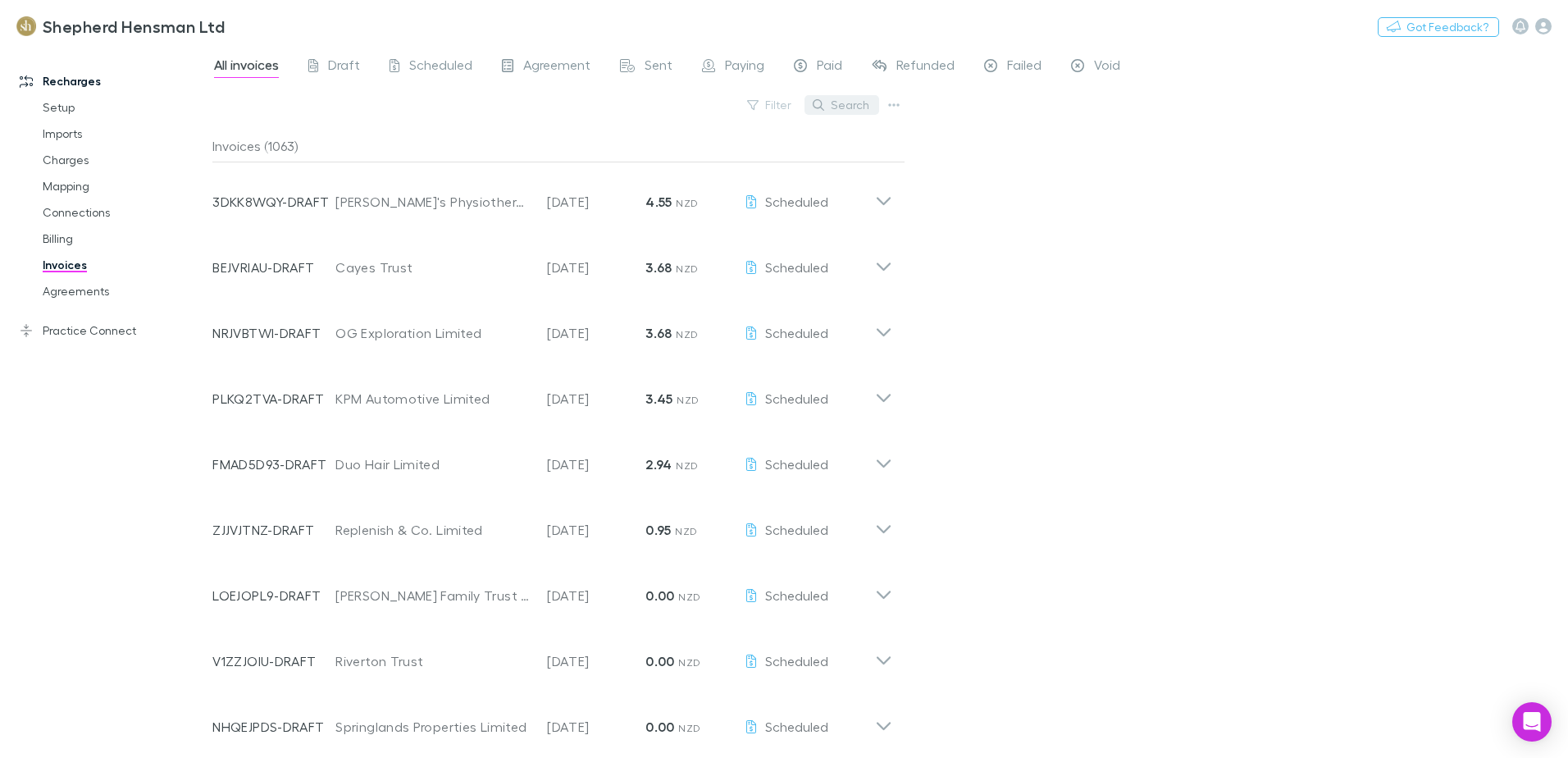
click at [841, 108] on button "Search" at bounding box center [841, 105] width 75 height 20
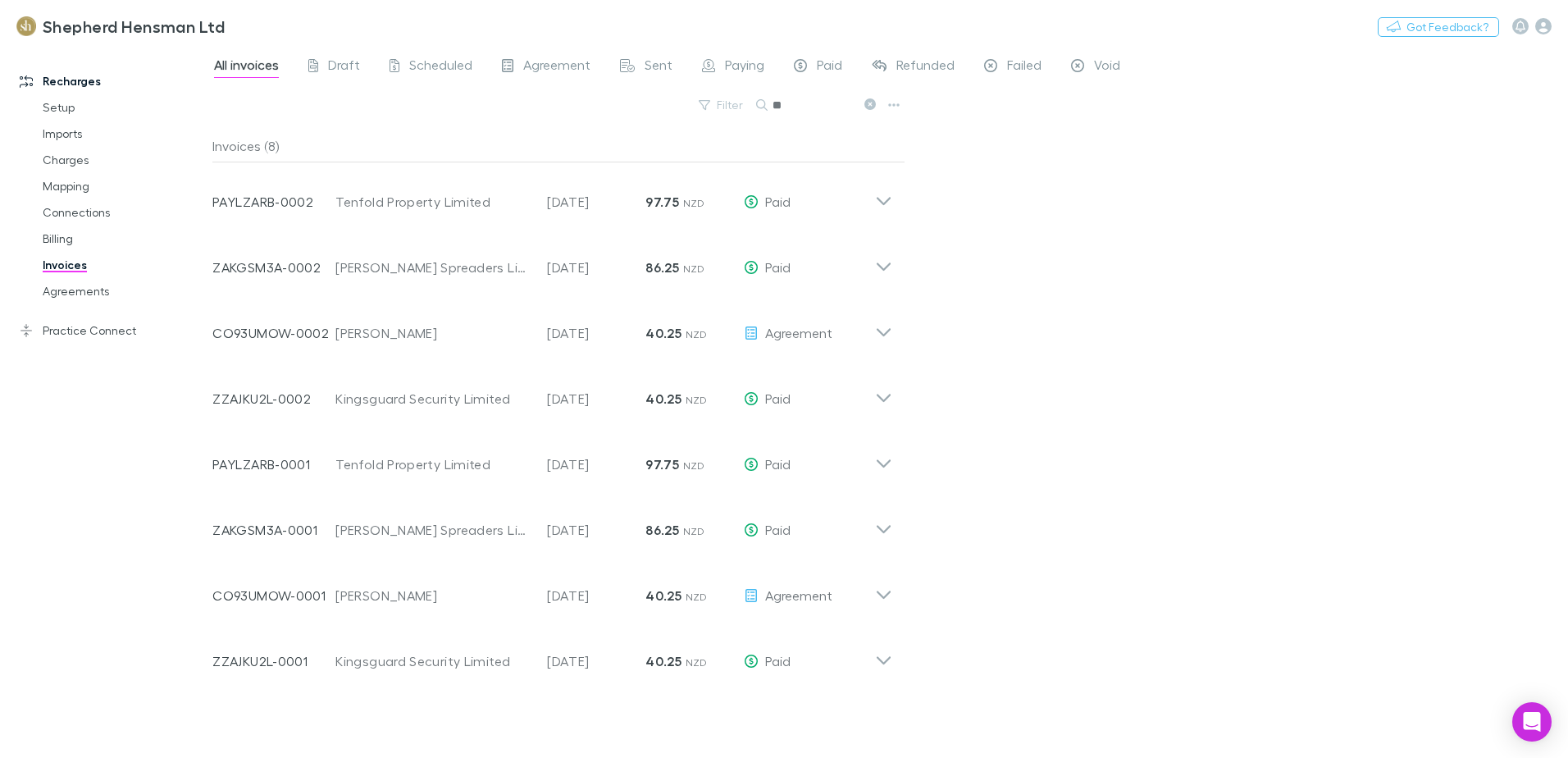
type input "*"
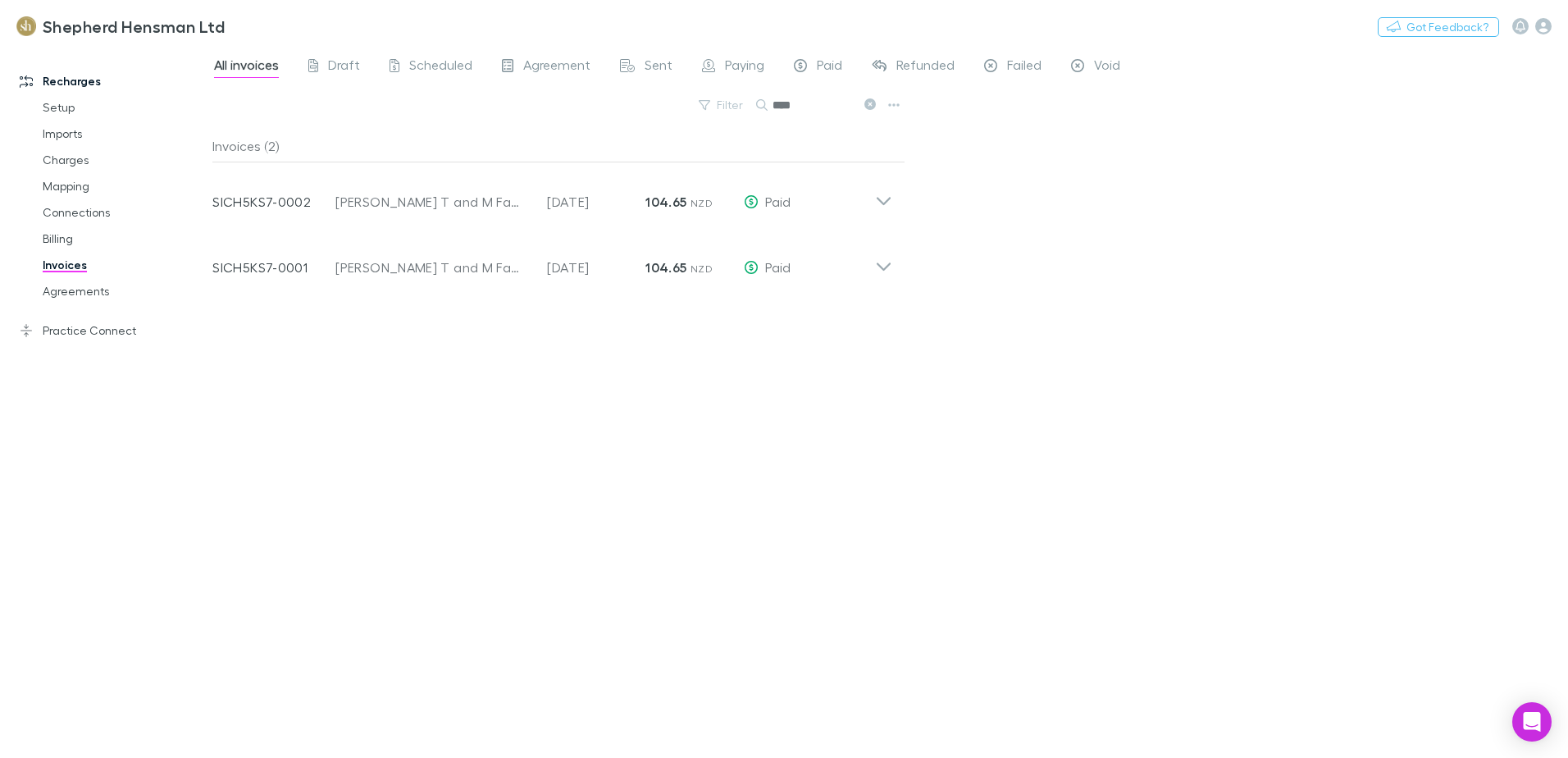
type input "****"
click at [1019, 64] on span "Failed" at bounding box center [1024, 67] width 35 height 21
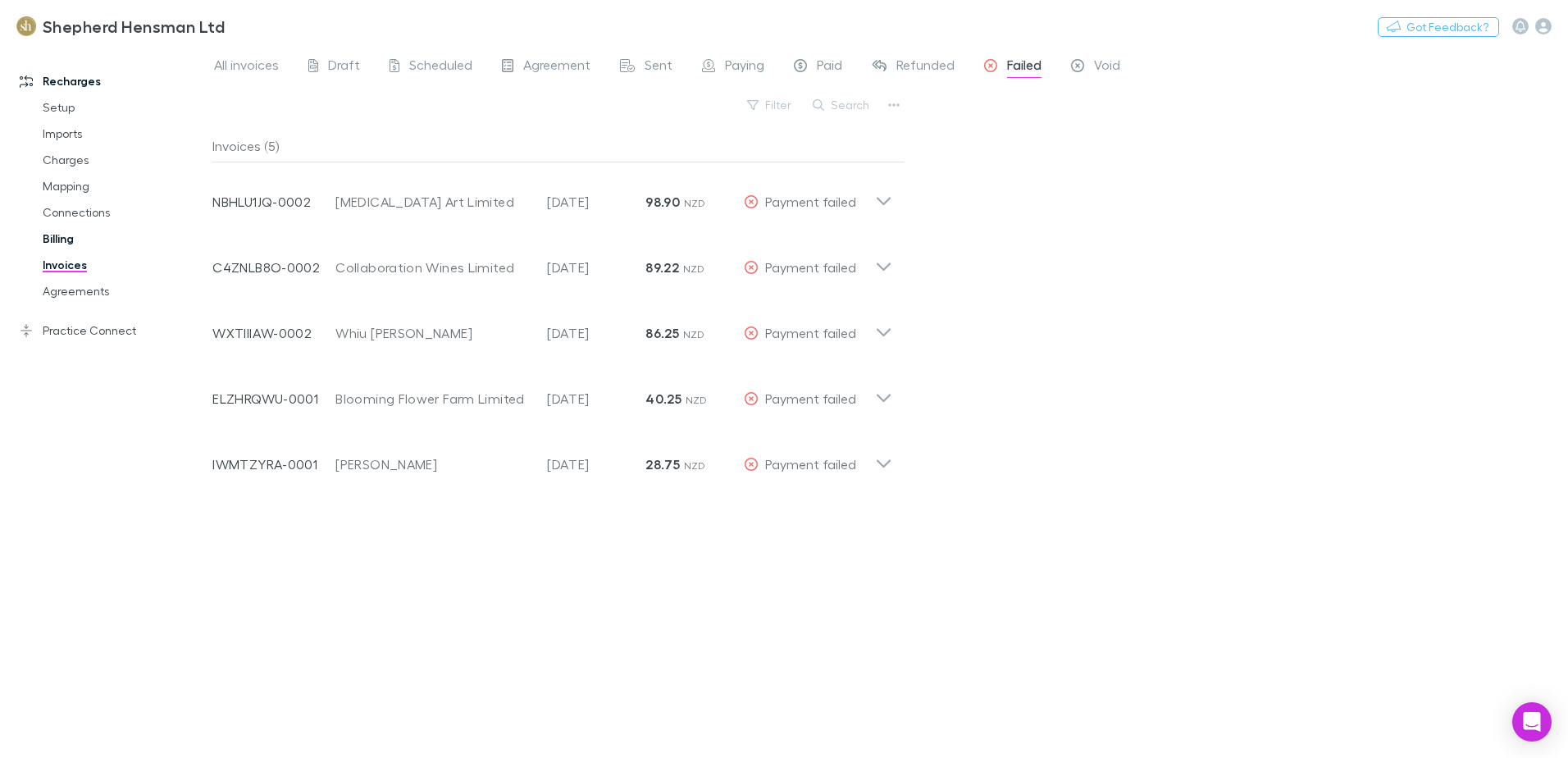
click at [66, 242] on link "Billing" at bounding box center [124, 239] width 196 height 26
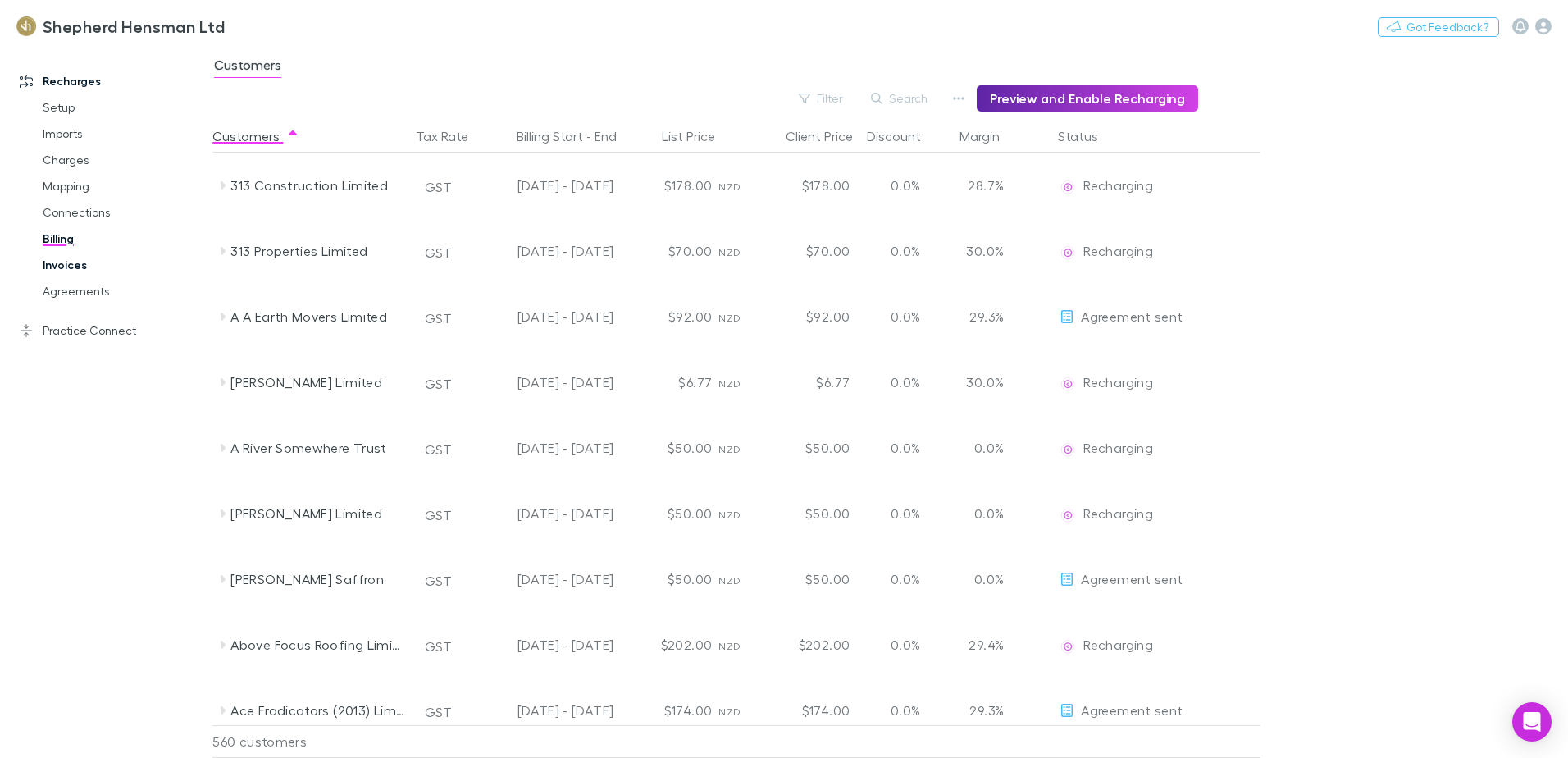
click at [39, 266] on link "Invoices" at bounding box center [124, 265] width 196 height 26
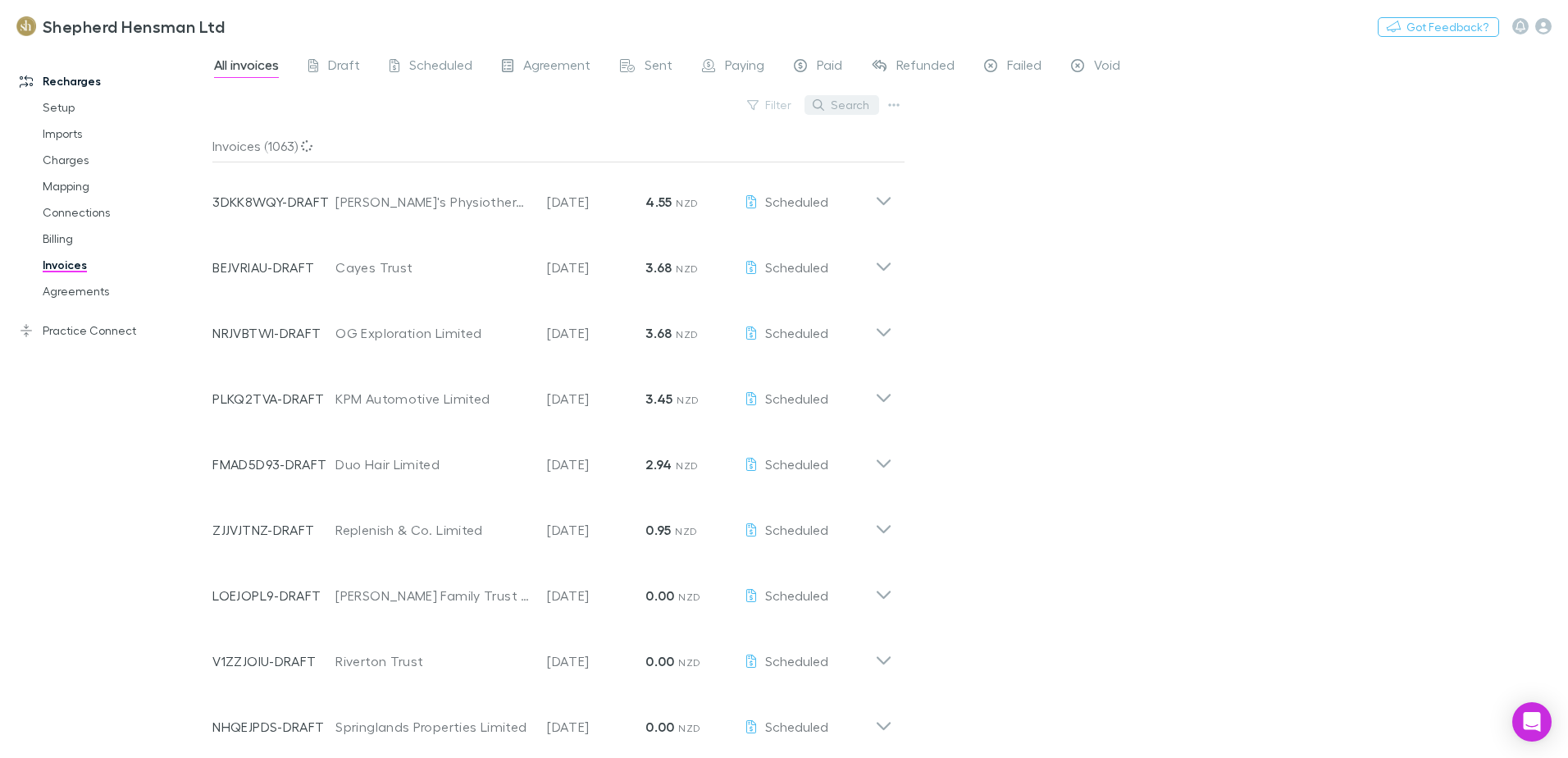
click at [834, 106] on button "Search" at bounding box center [841, 105] width 75 height 20
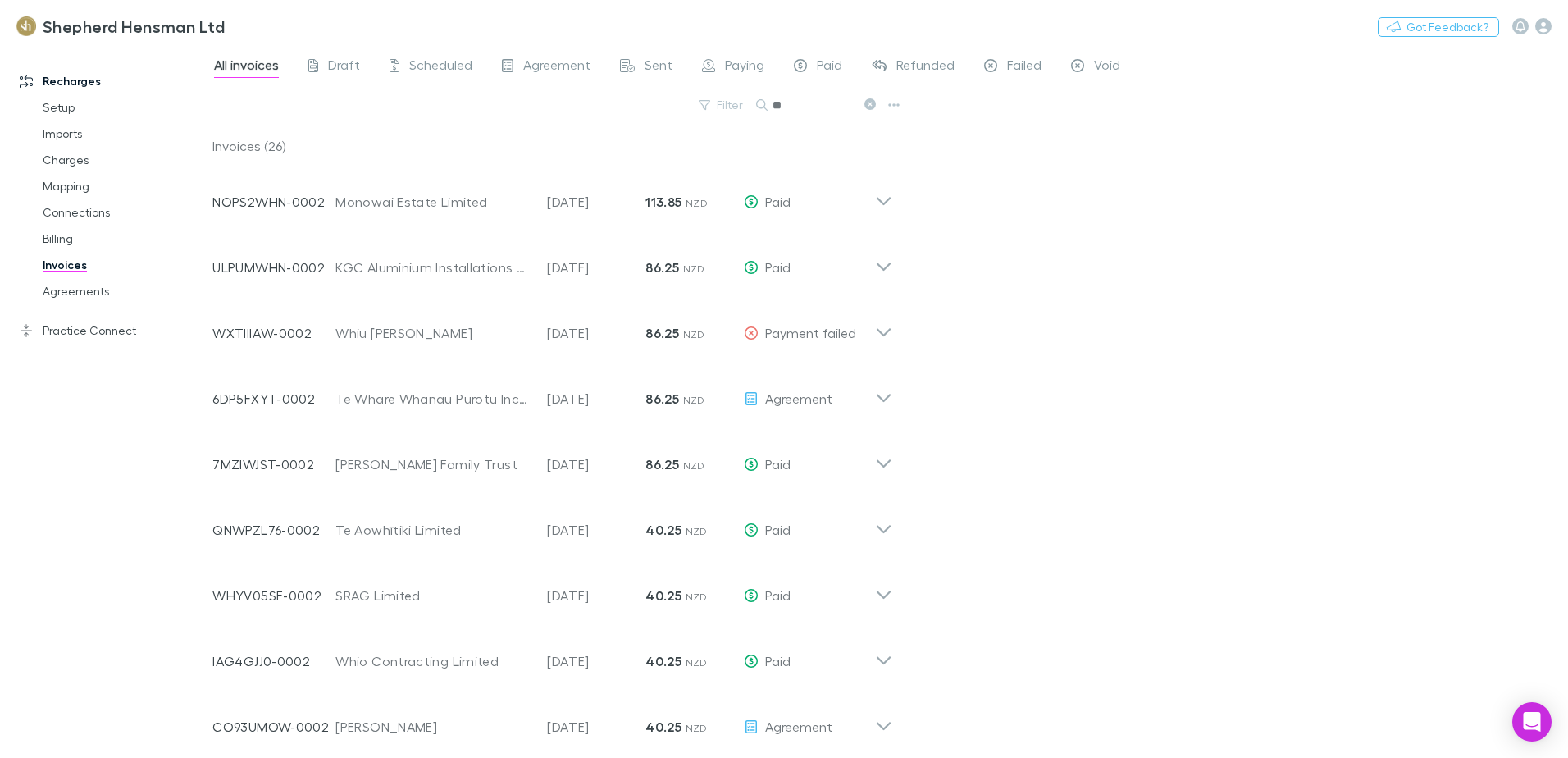
type input "*"
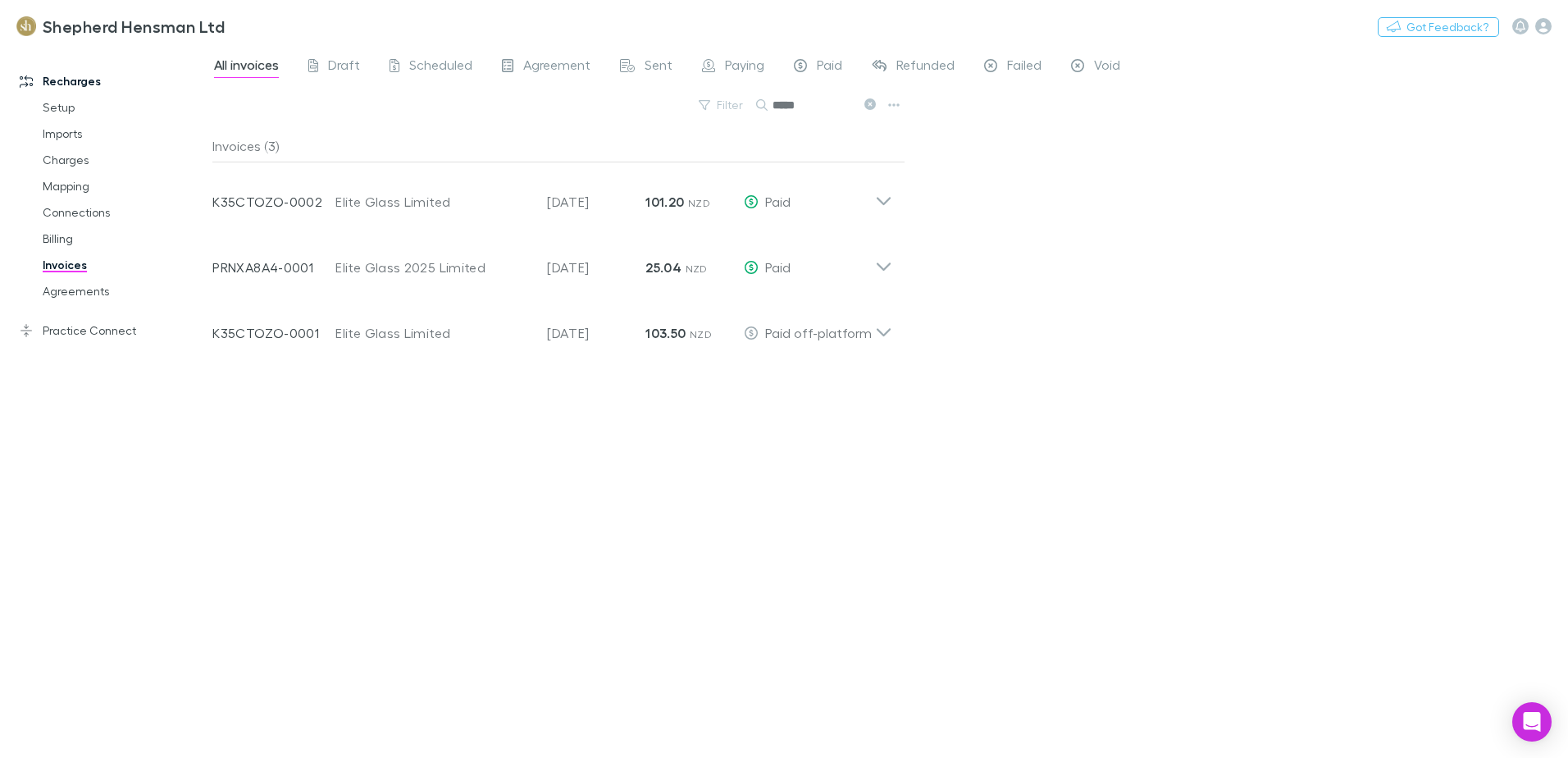
click at [797, 107] on input "*****" at bounding box center [813, 105] width 82 height 23
type input "*"
click at [806, 103] on input "****" at bounding box center [813, 105] width 82 height 23
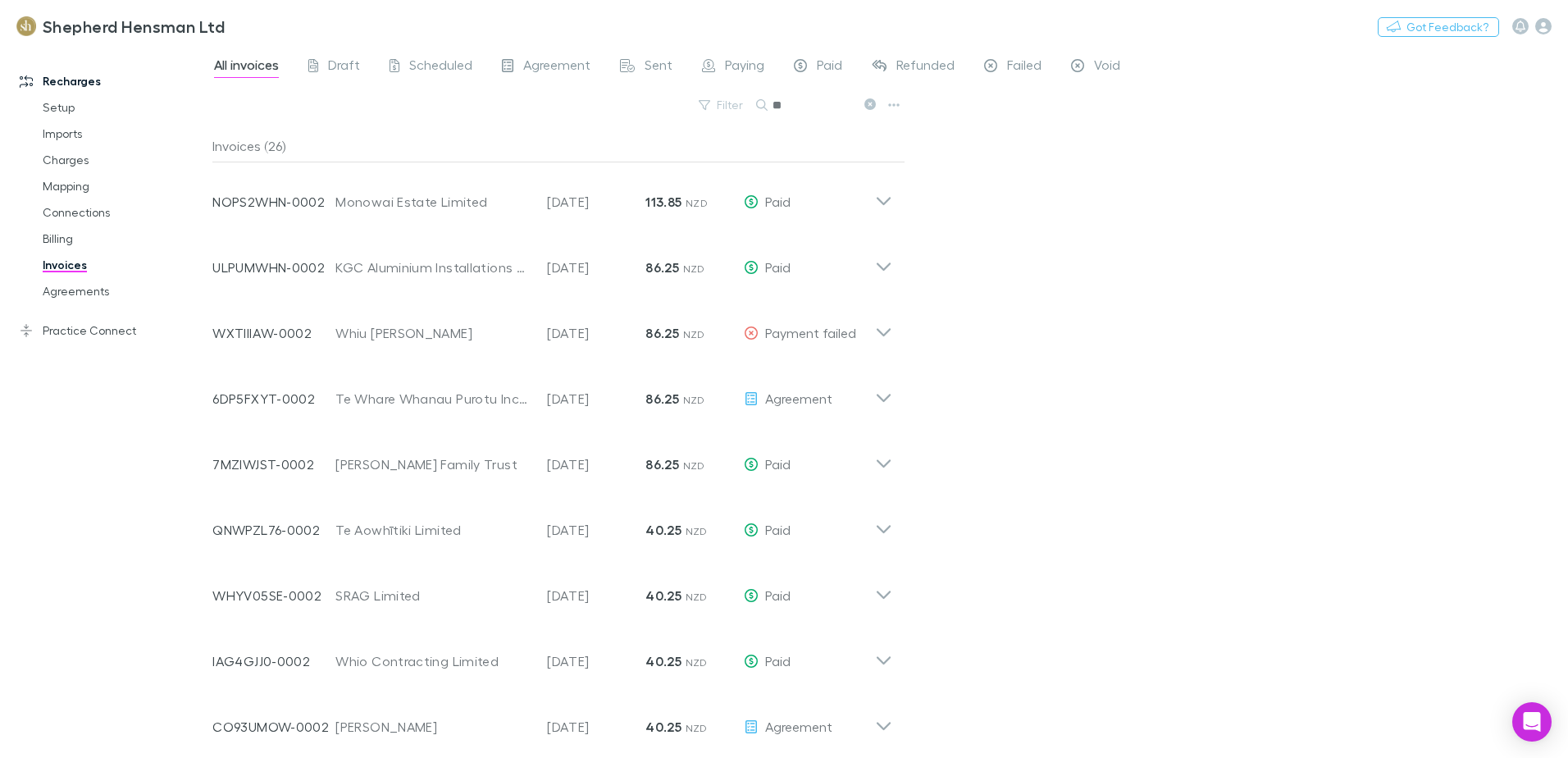
type input "*"
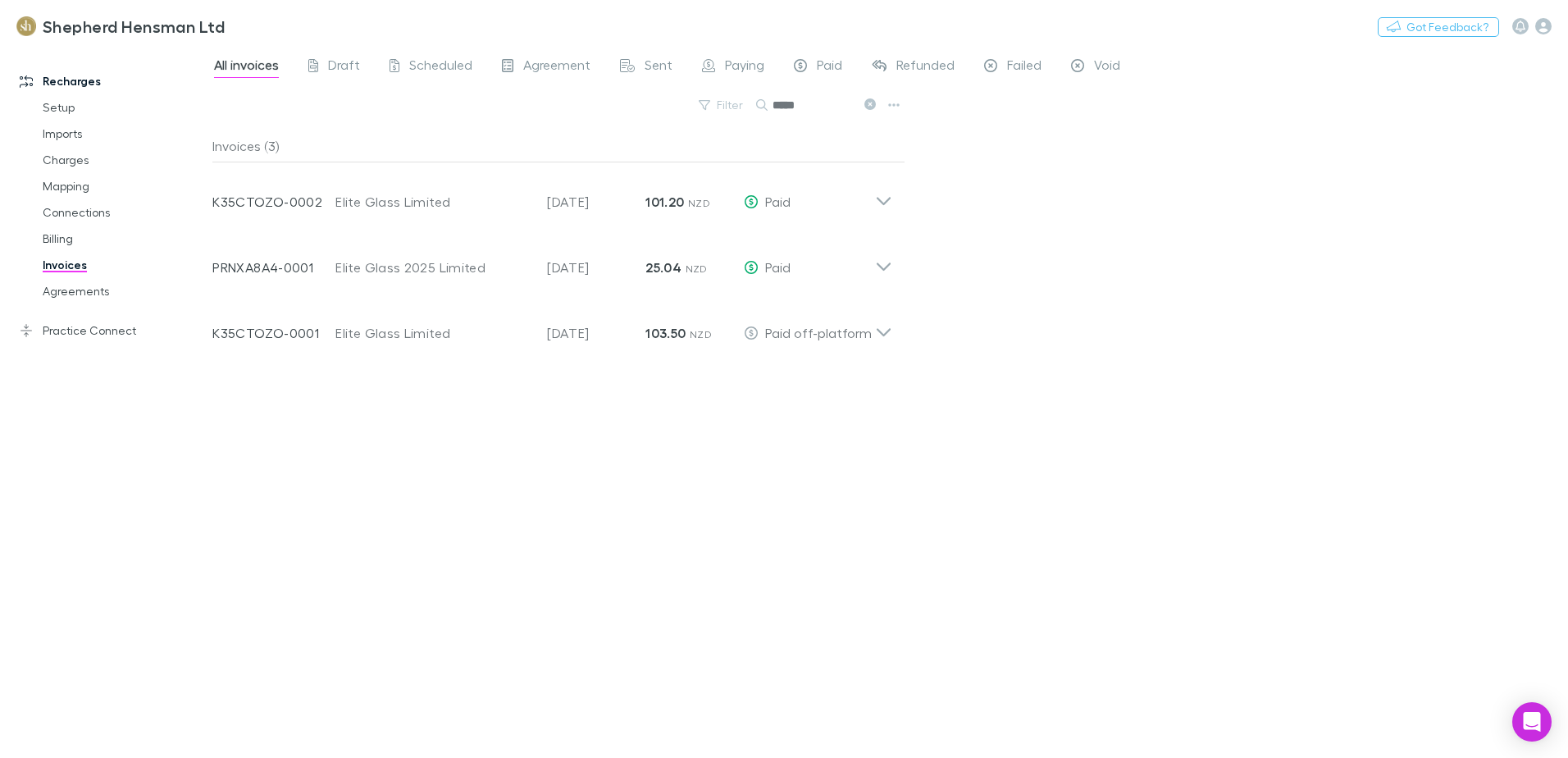
type input "*****"
